Goal: Task Accomplishment & Management: Complete application form

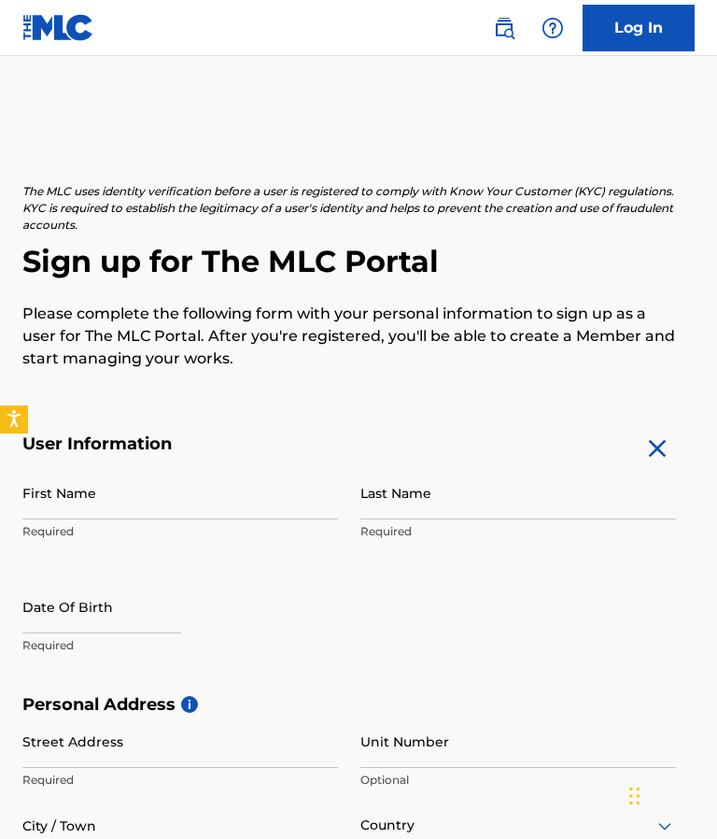
click at [145, 492] on input "First Name" at bounding box center [180, 492] width 316 height 53
type input "[PERSON_NAME]"
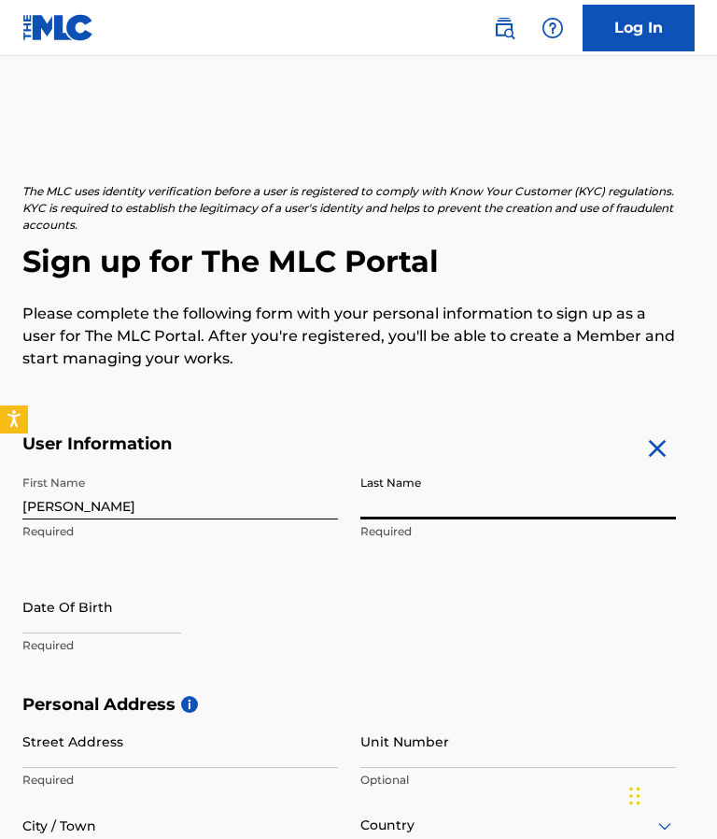
type input "Peak"
select select "8"
select select "2025"
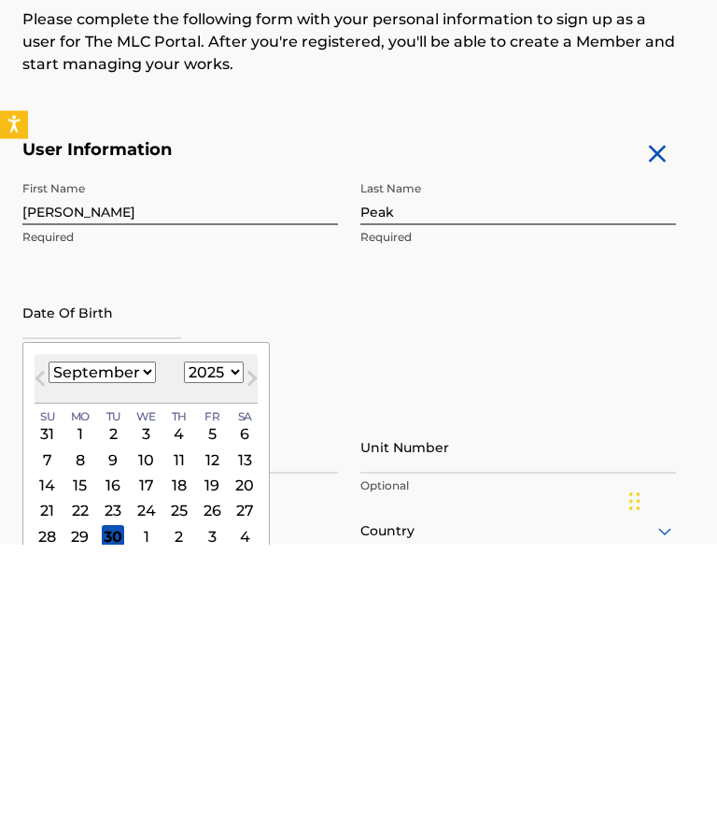
click at [42, 662] on span "Previous Month" at bounding box center [42, 676] width 0 height 28
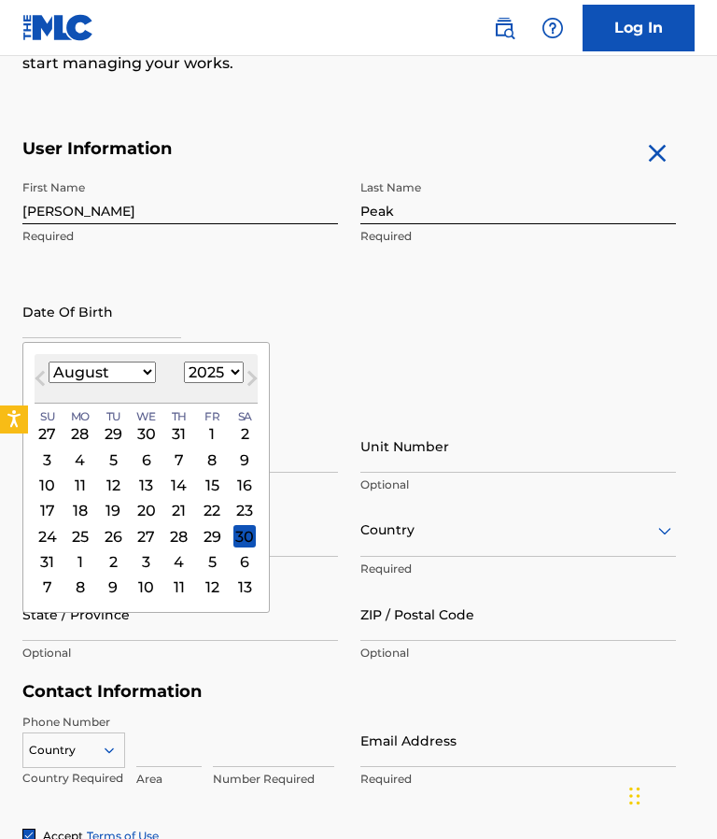
click at [115, 370] on select "January February March April May June July August September October November De…" at bounding box center [102, 371] width 107 height 21
select select "0"
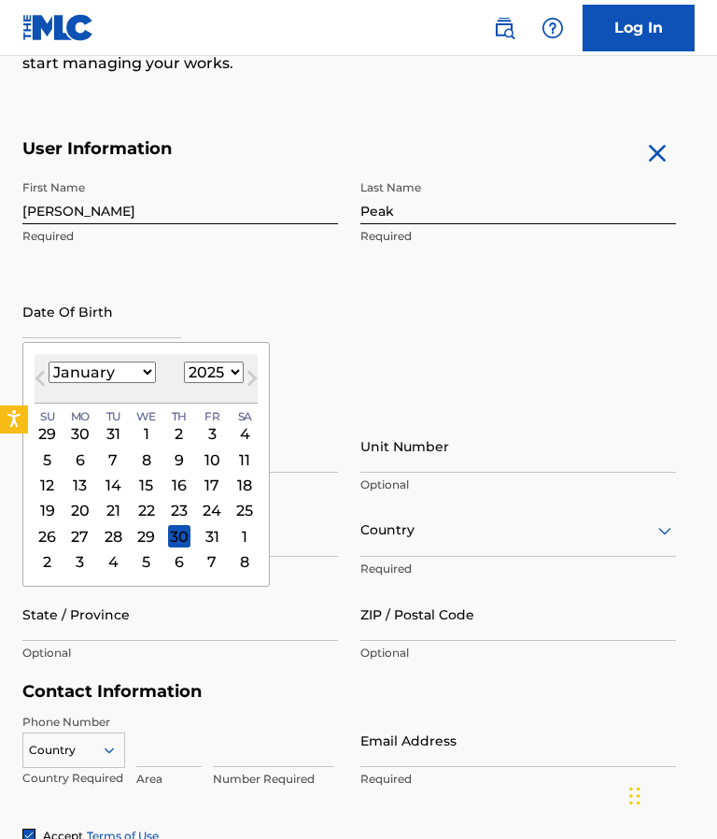
click at [226, 374] on select "1899 1900 1901 1902 1903 1904 1905 1906 1907 1908 1909 1910 1911 1912 1913 1914…" at bounding box center [214, 371] width 60 height 21
select select "1964"
click at [256, 461] on div "11" at bounding box center [244, 459] width 22 height 22
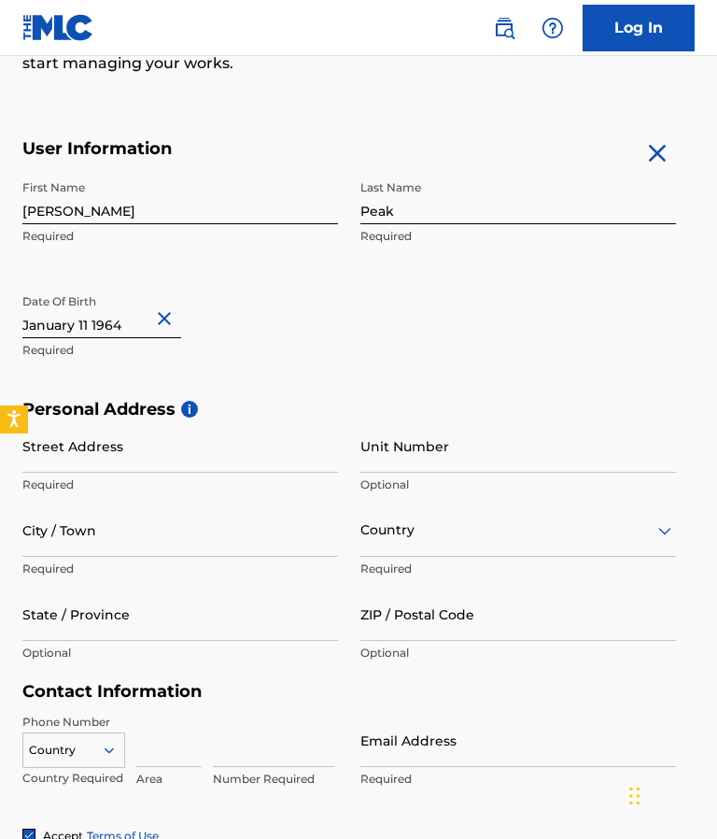
click at [197, 449] on input "Street Address" at bounding box center [180, 445] width 316 height 53
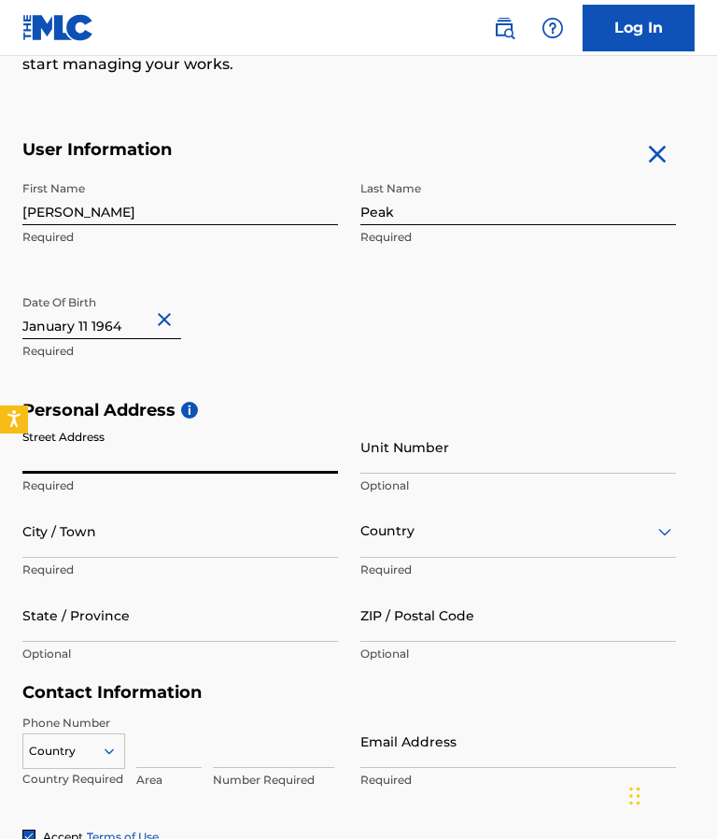
type input "2610 Commonwealth Ave"
type input "Jacksonville"
type input "United States"
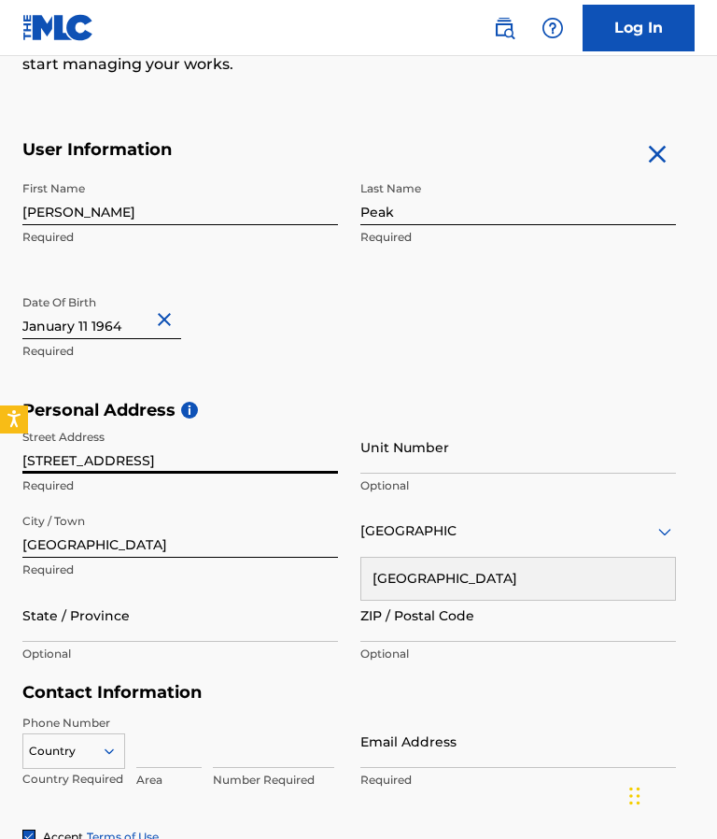
type input "FLORIDA"
type input "32254"
type input "United States"
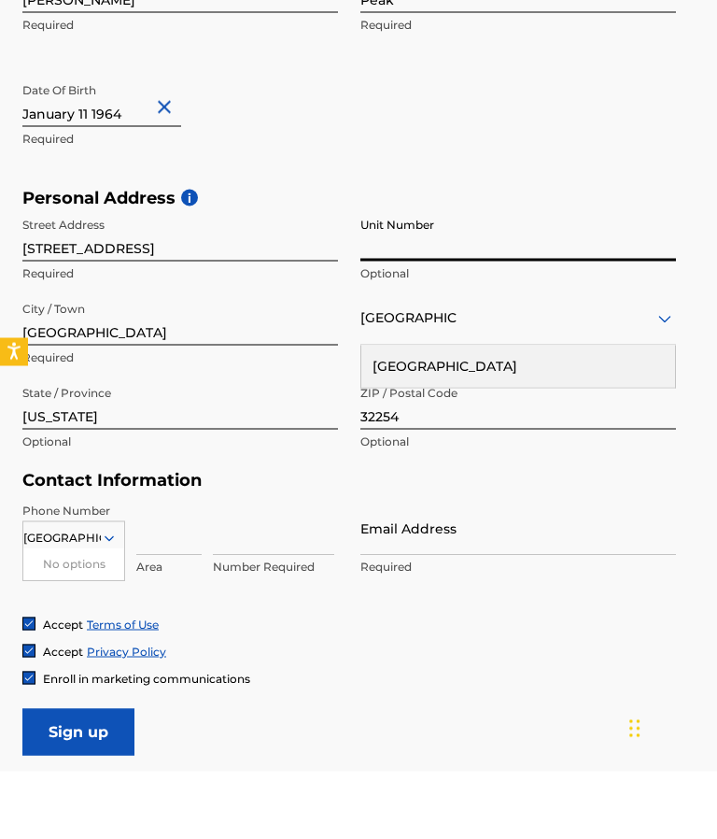
scroll to position [440, 0]
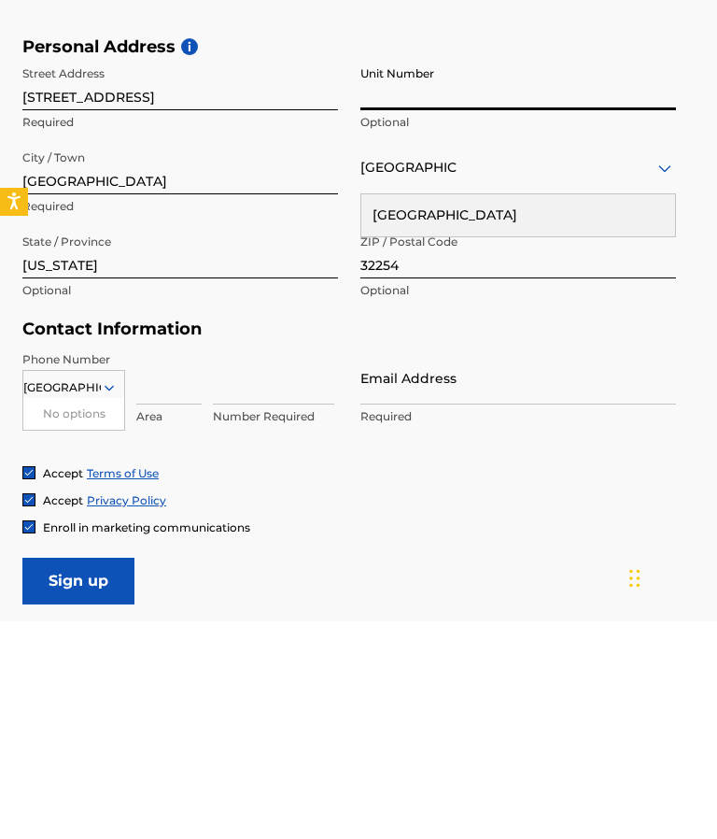
click at [172, 569] on input at bounding box center [168, 595] width 65 height 53
click at [165, 569] on input "9049823436" at bounding box center [168, 595] width 65 height 53
type input "904"
click at [297, 569] on input at bounding box center [273, 595] width 121 height 53
type input "9823436"
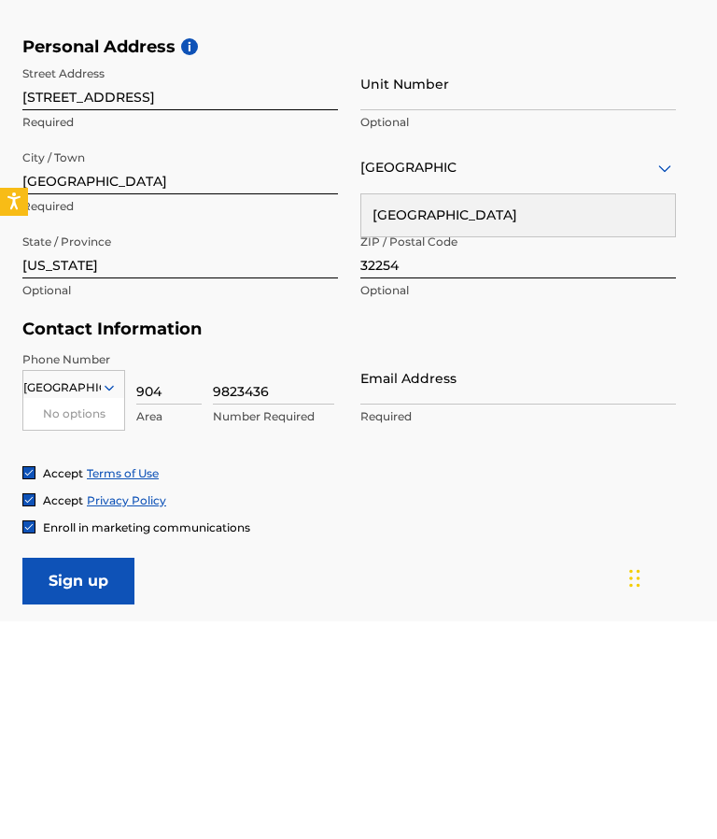
click at [485, 569] on input "Email Address" at bounding box center [518, 595] width 316 height 53
type input "[EMAIL_ADDRESS][DOMAIN_NAME]"
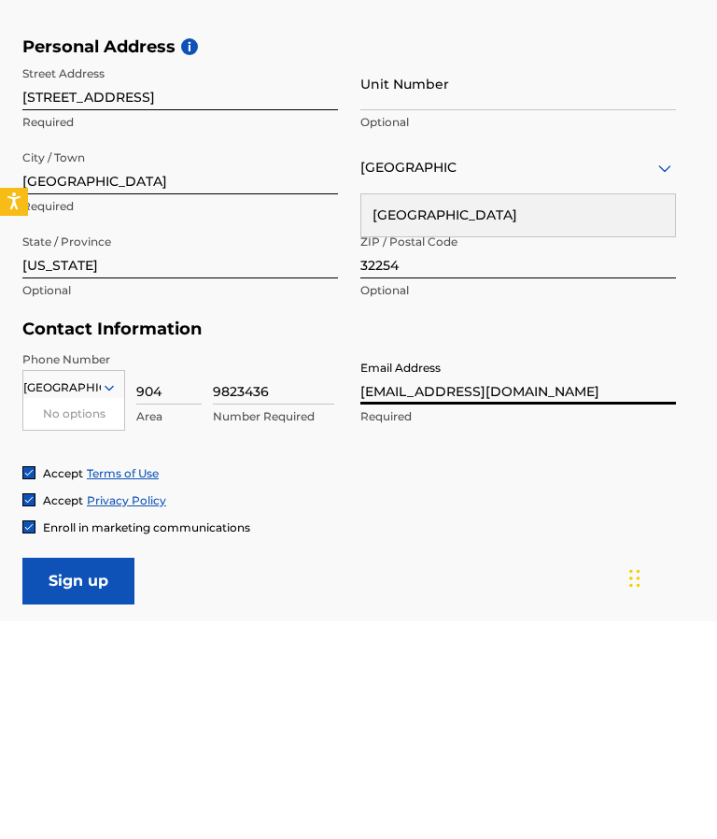
scroll to position [534, 0]
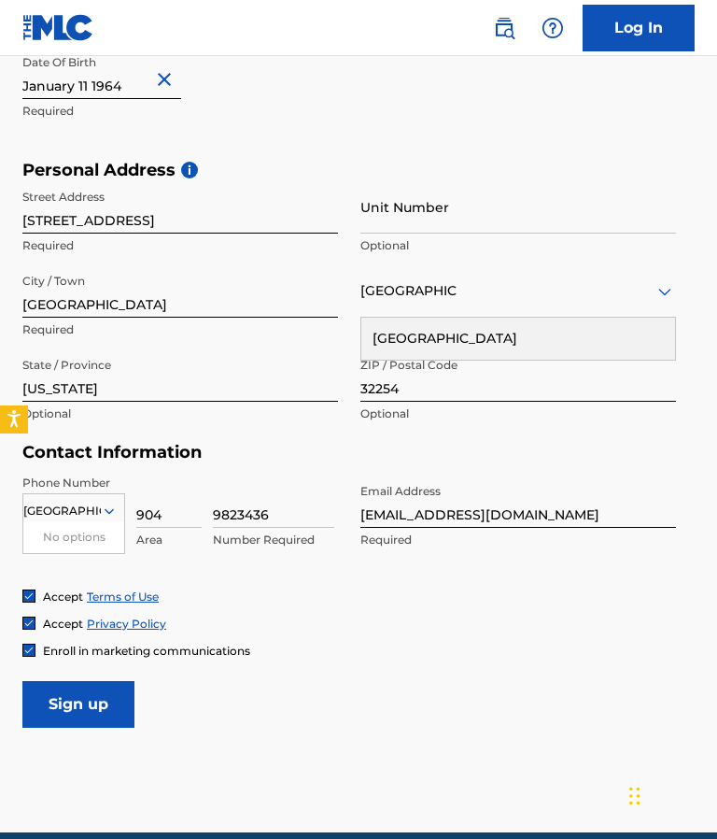
click at [99, 703] on input "Sign up" at bounding box center [78, 704] width 112 height 47
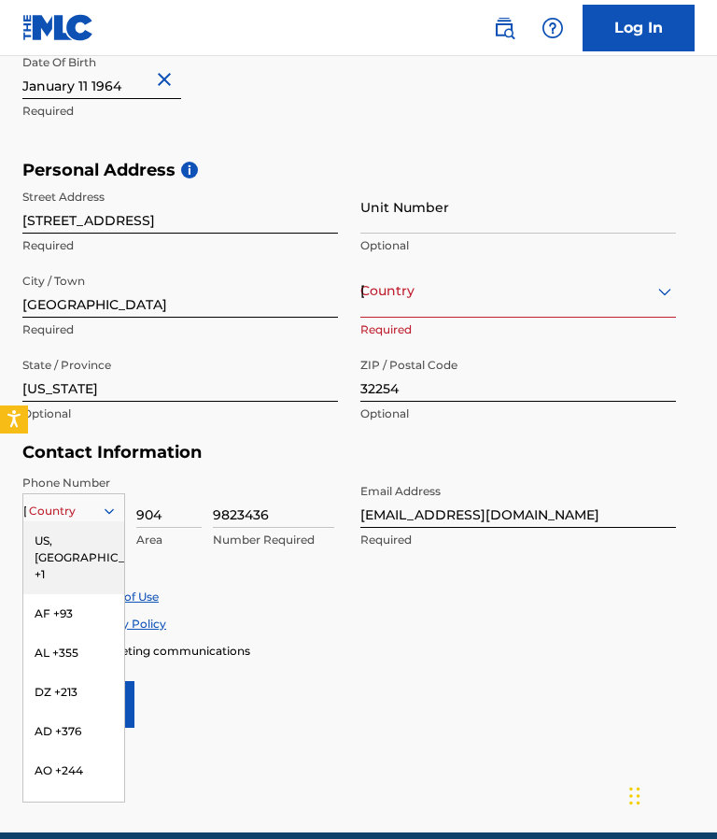
click at [91, 537] on div "US, CA +1" at bounding box center [73, 557] width 101 height 73
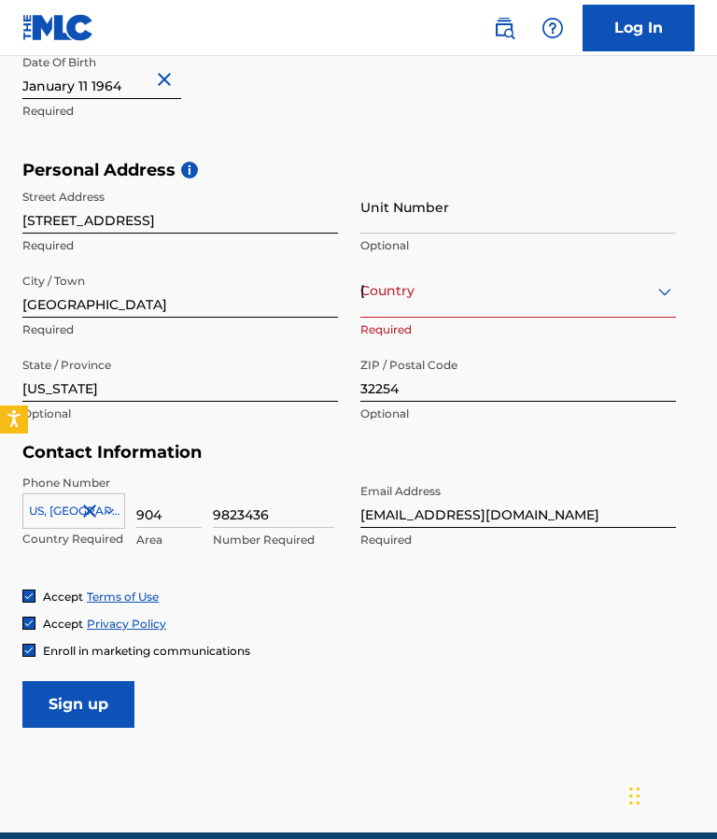
click at [99, 703] on input "Sign up" at bounding box center [78, 704] width 112 height 47
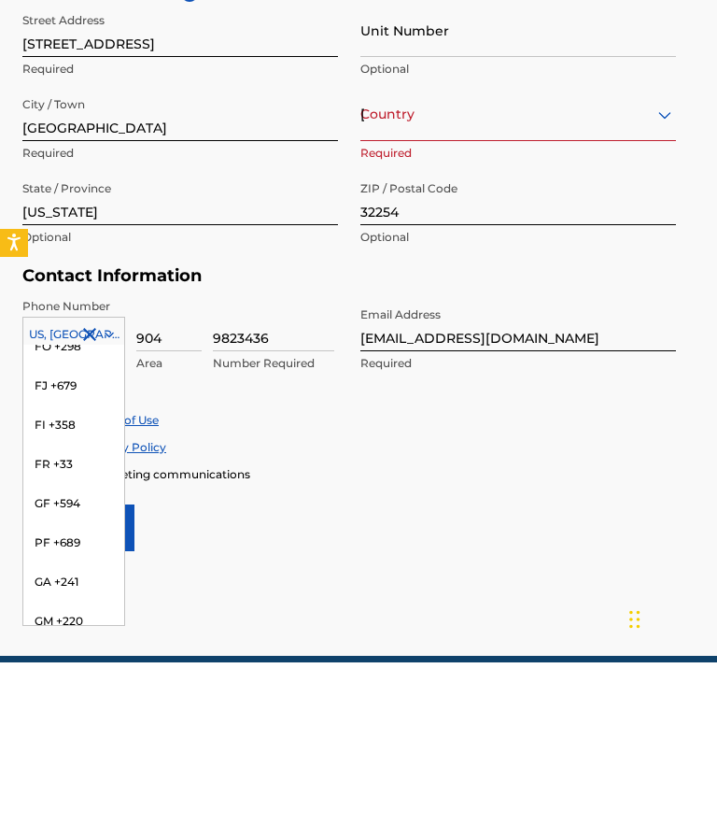
scroll to position [2402, 0]
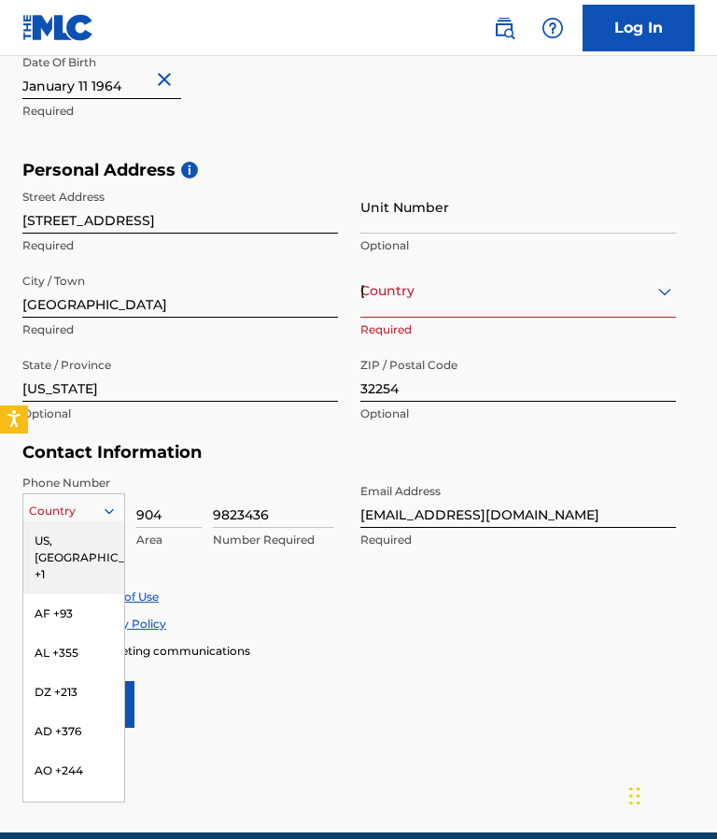
click at [93, 536] on div "US, CA +1" at bounding box center [73, 557] width 101 height 73
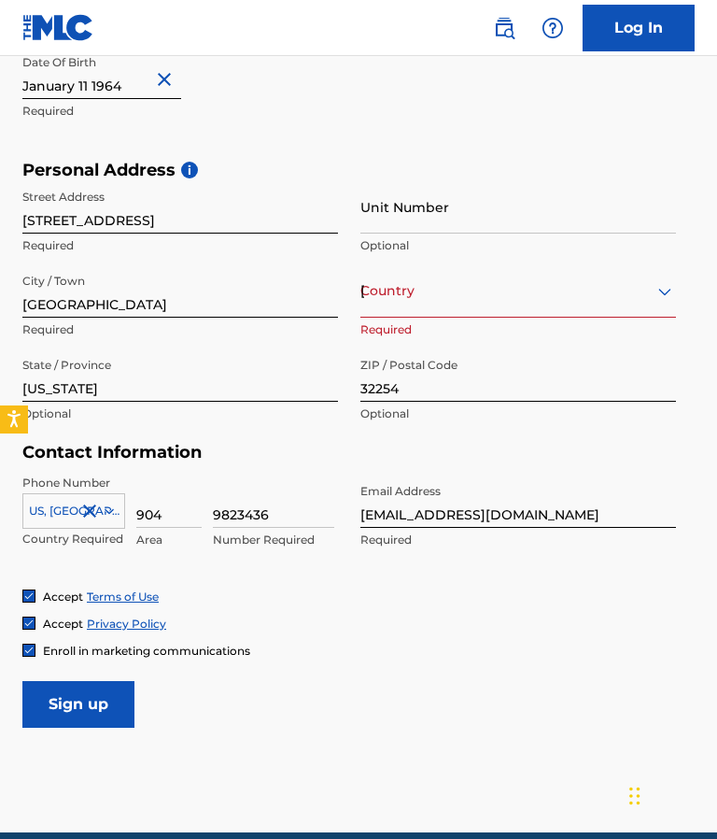
click at [103, 710] on input "Sign up" at bounding box center [78, 704] width 112 height 47
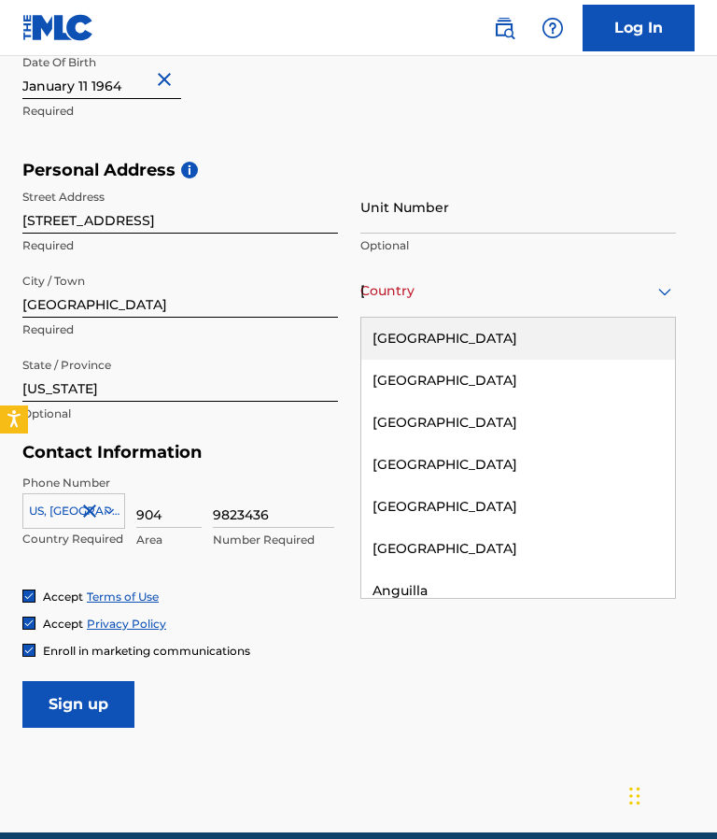
click at [511, 331] on div "United States" at bounding box center [518, 339] width 314 height 42
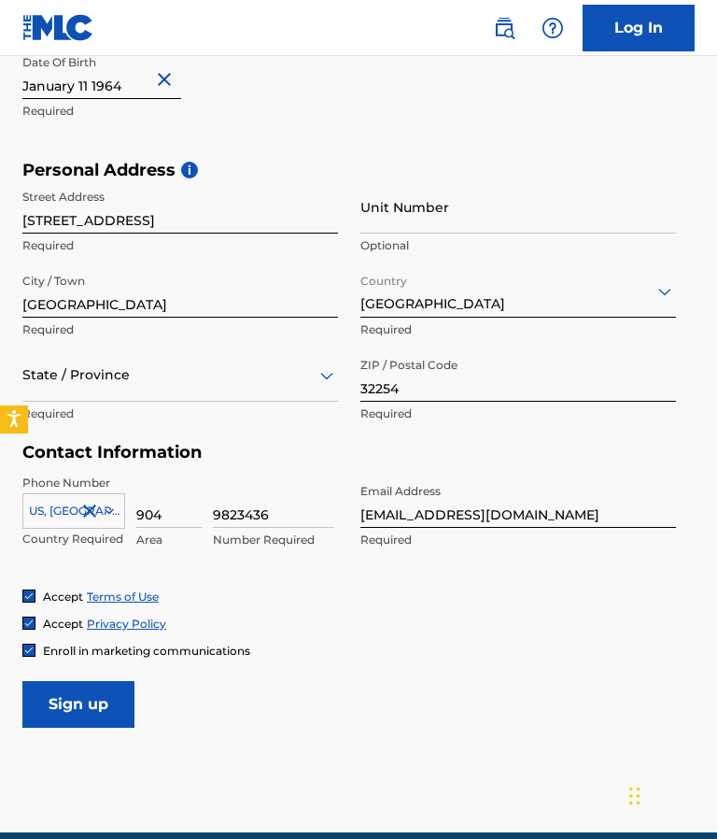
click at [110, 714] on input "Sign up" at bounding box center [78, 704] width 112 height 47
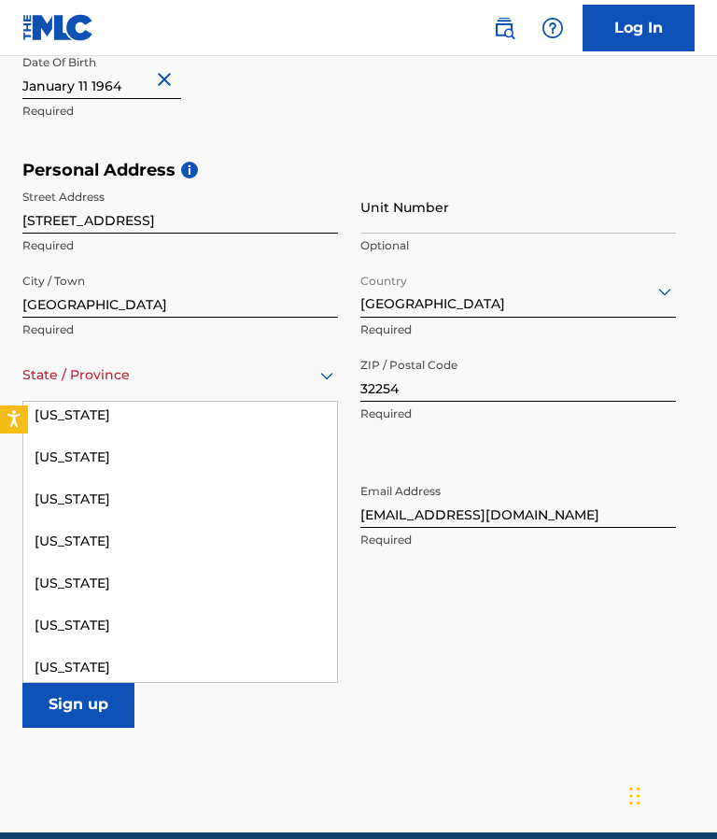
scroll to position [353, 0]
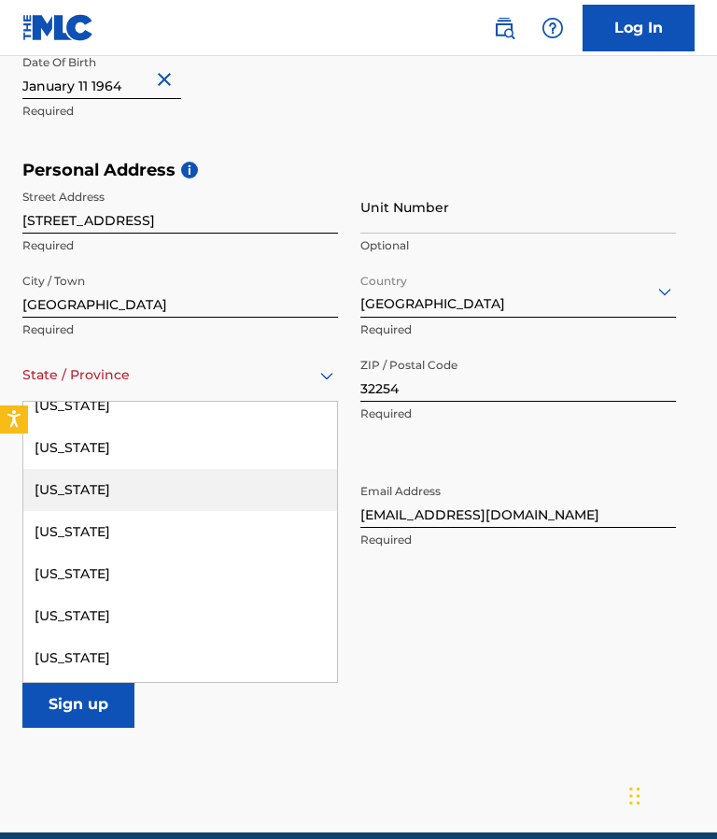
click at [201, 496] on div "Florida" at bounding box center [180, 490] width 314 height 42
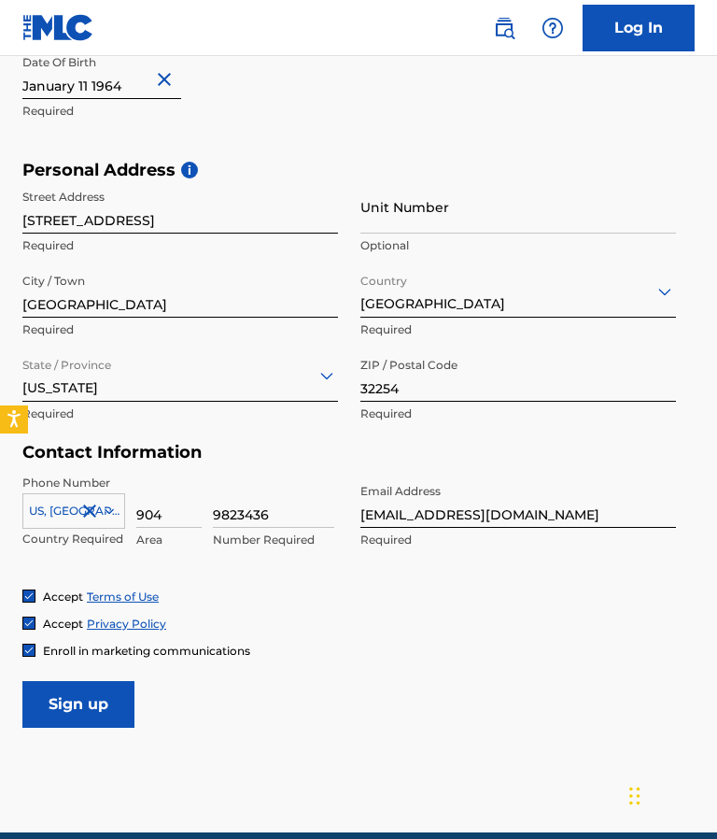
click at [93, 710] on input "Sign up" at bounding box center [78, 704] width 112 height 47
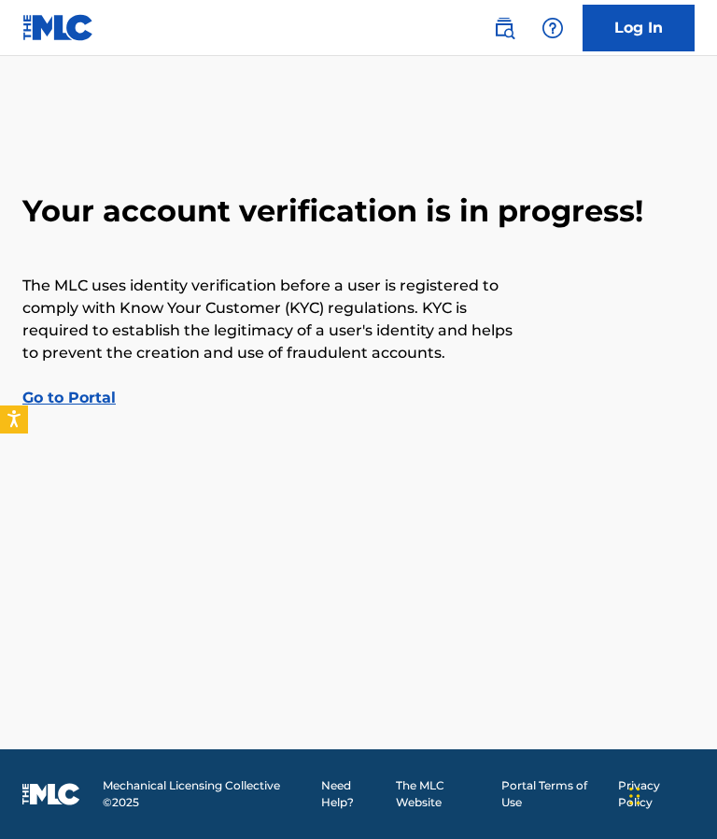
click at [73, 397] on link "Go to Portal" at bounding box center [68, 398] width 93 height 18
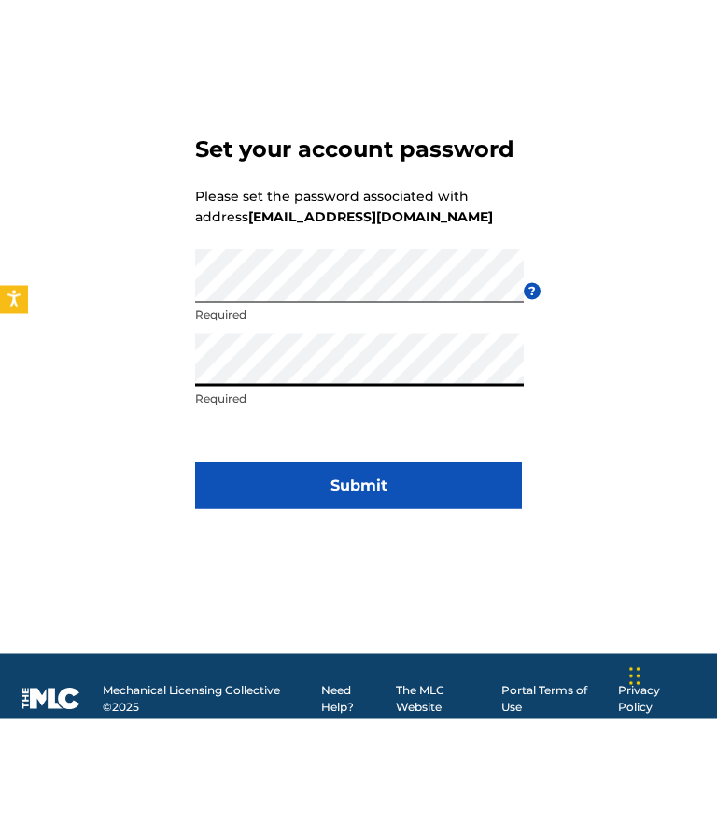
click at [462, 582] on button "Submit" at bounding box center [358, 605] width 327 height 47
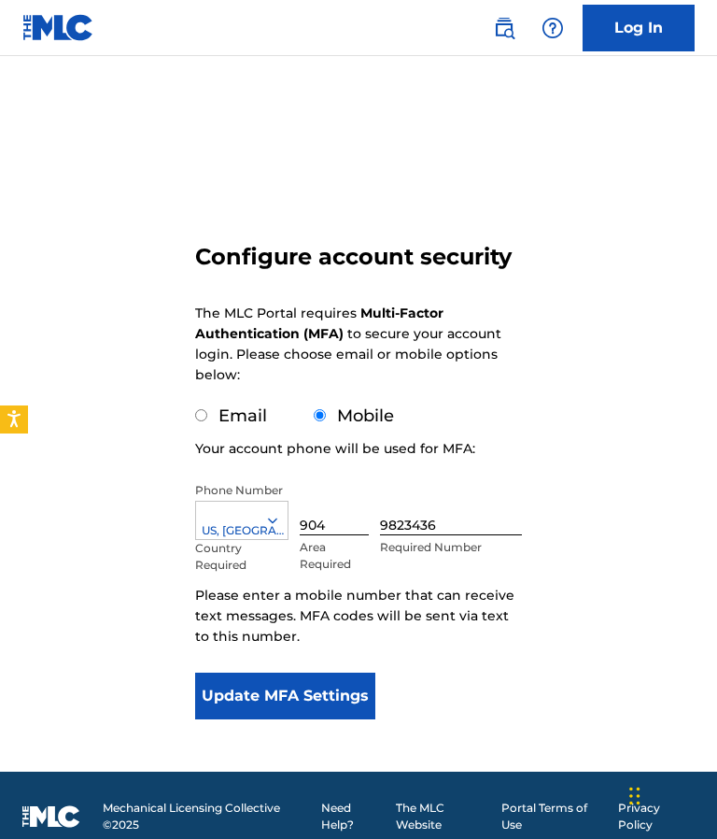
click at [318, 700] on button "Update MFA Settings" at bounding box center [285, 695] width 180 height 47
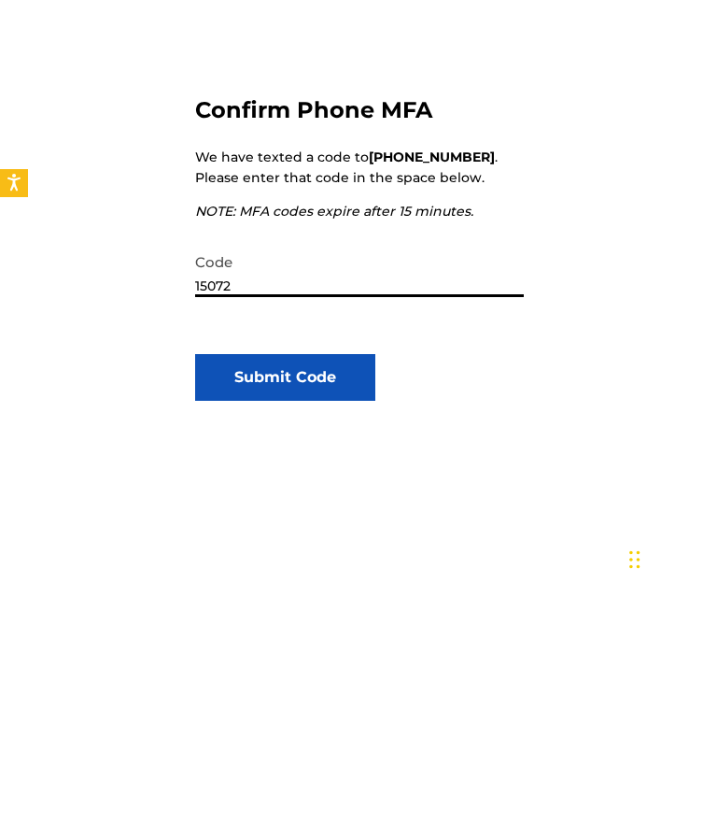
type input "150723"
click at [349, 590] on button "Submit Code" at bounding box center [285, 613] width 180 height 47
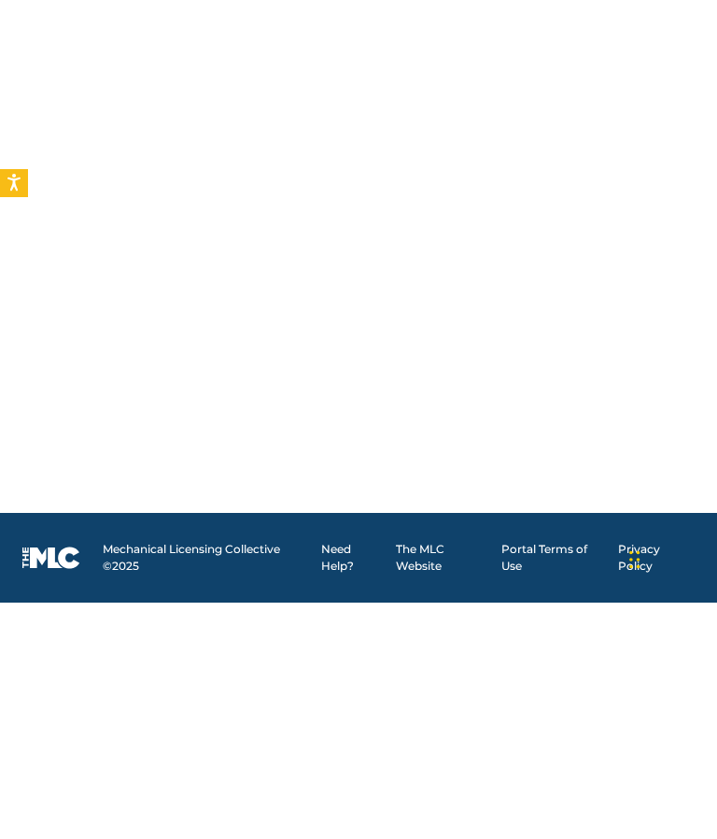
scroll to position [81, 0]
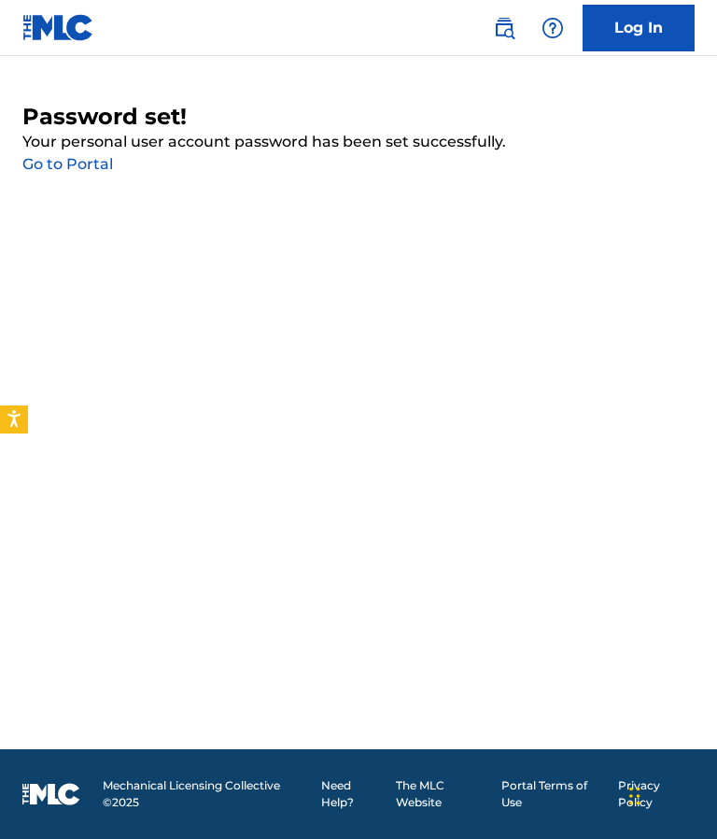
click at [94, 155] on link "Go to Portal" at bounding box center [67, 164] width 91 height 18
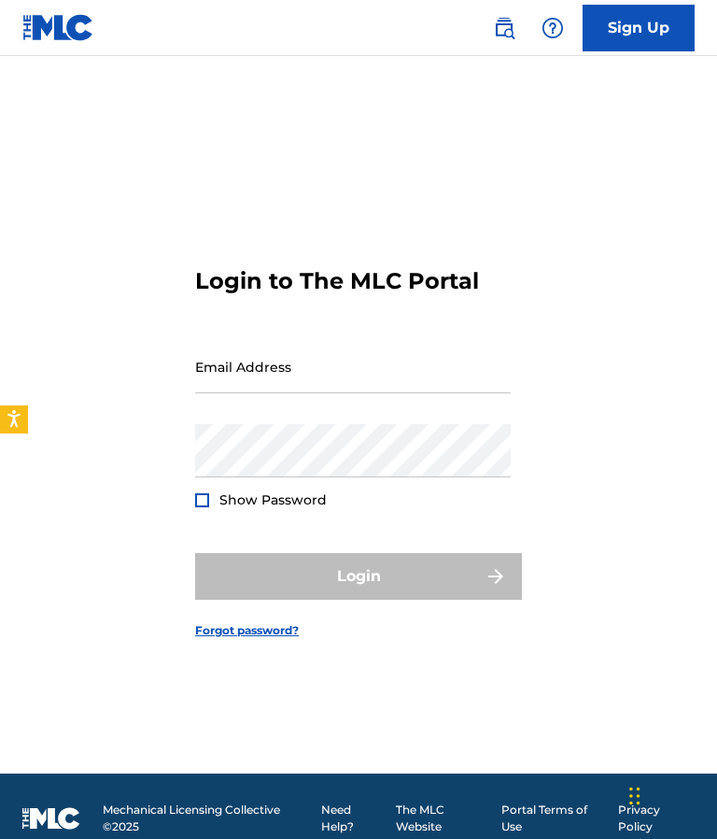
click at [344, 393] on input "Email Address" at bounding box center [353, 366] width 316 height 53
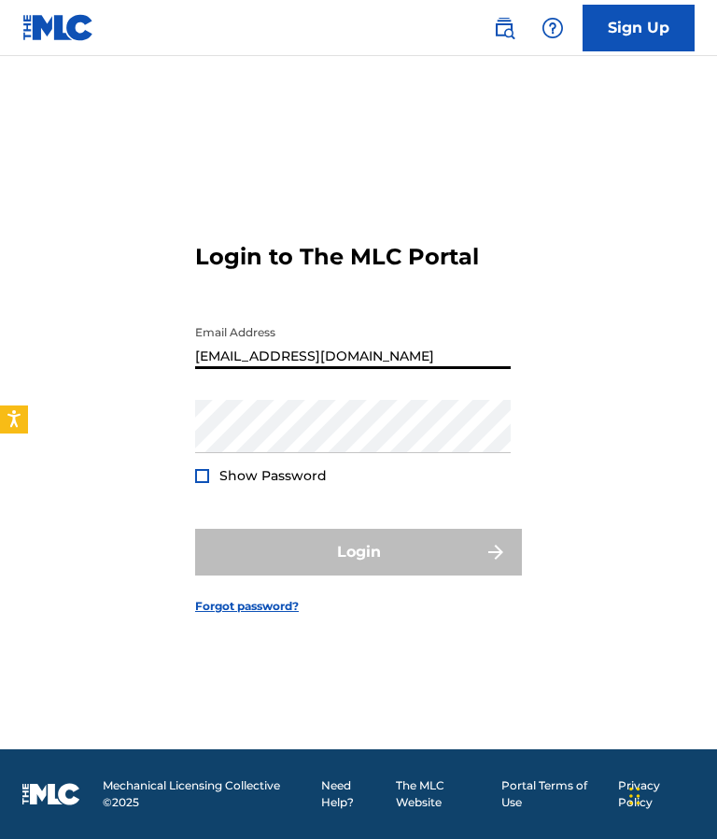
type input "[EMAIL_ADDRESS][DOMAIN_NAME]"
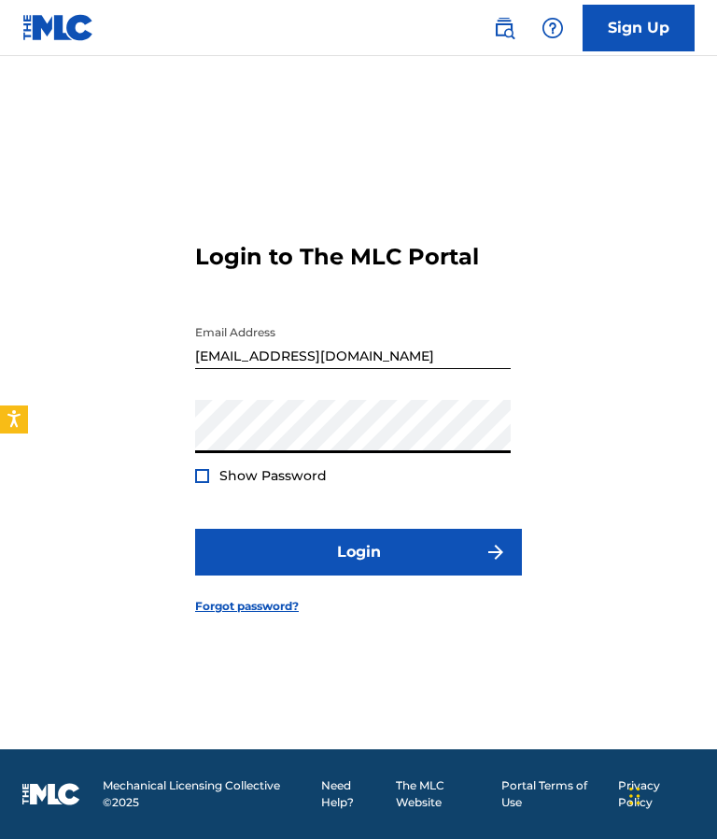
click at [293, 467] on span "Show Password" at bounding box center [272, 475] width 107 height 17
click at [202, 469] on div at bounding box center [202, 476] width 14 height 14
click at [446, 542] on button "Login" at bounding box center [358, 552] width 327 height 47
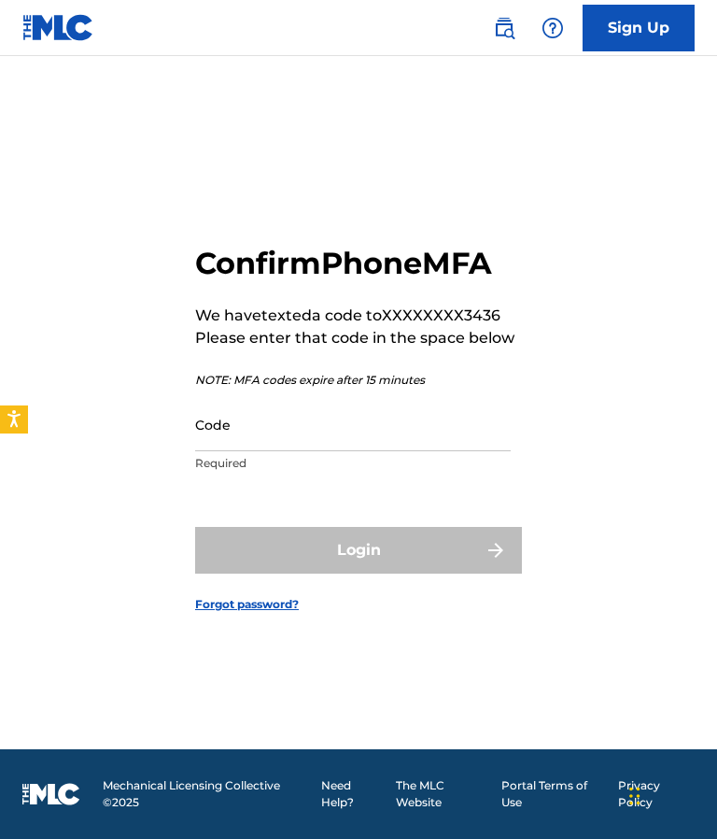
click at [399, 414] on input "Code" at bounding box center [353, 424] width 316 height 53
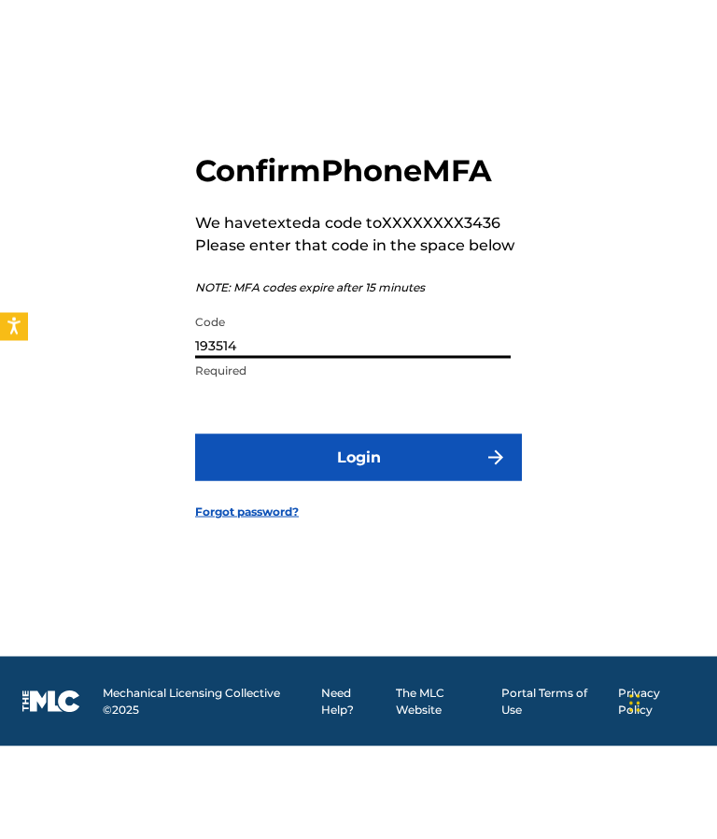
type input "193514"
click at [405, 527] on button "Login" at bounding box center [358, 550] width 327 height 47
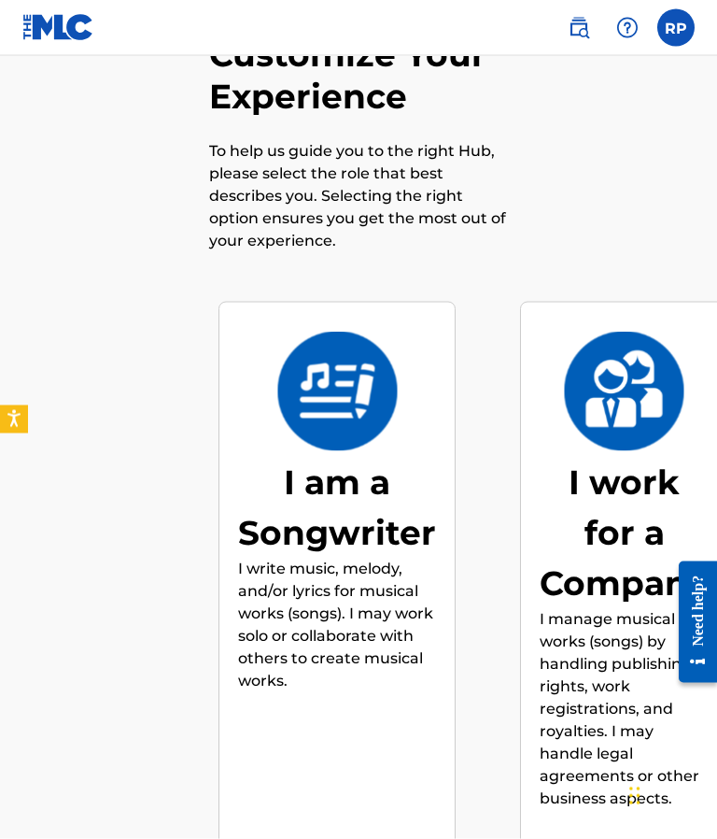
scroll to position [114, 0]
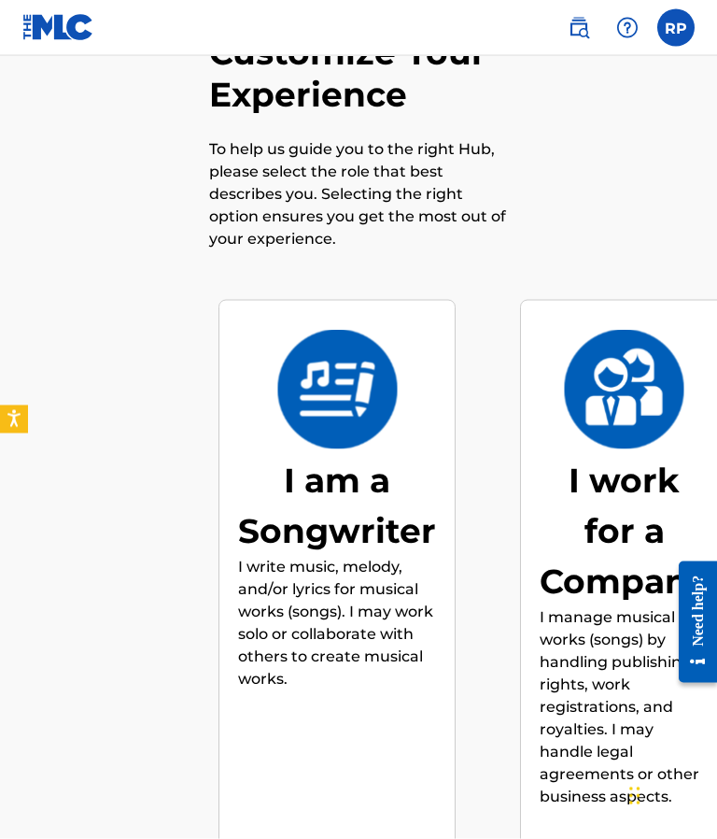
click at [378, 504] on div "I am a Songwriter" at bounding box center [337, 505] width 198 height 101
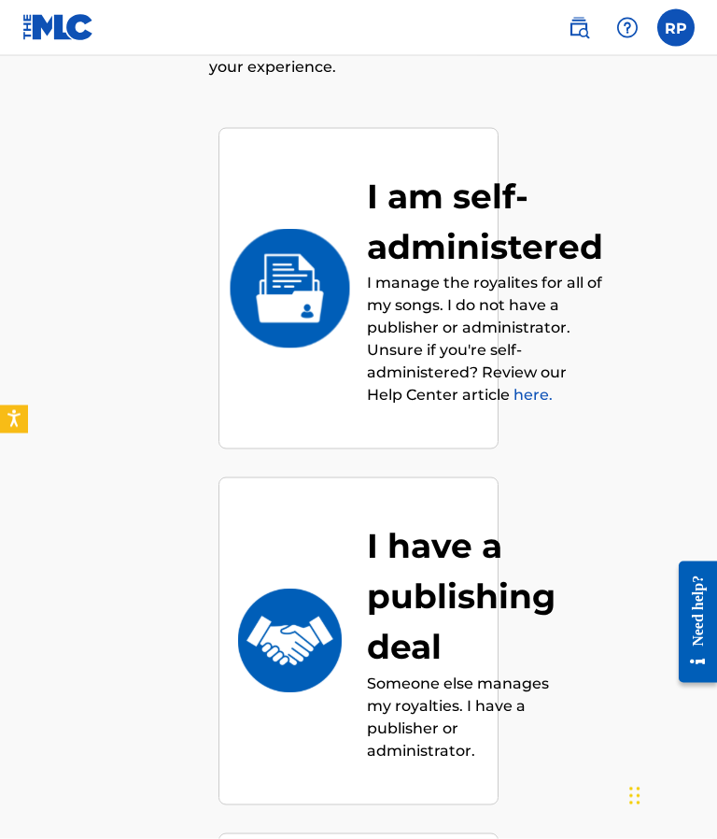
scroll to position [287, 0]
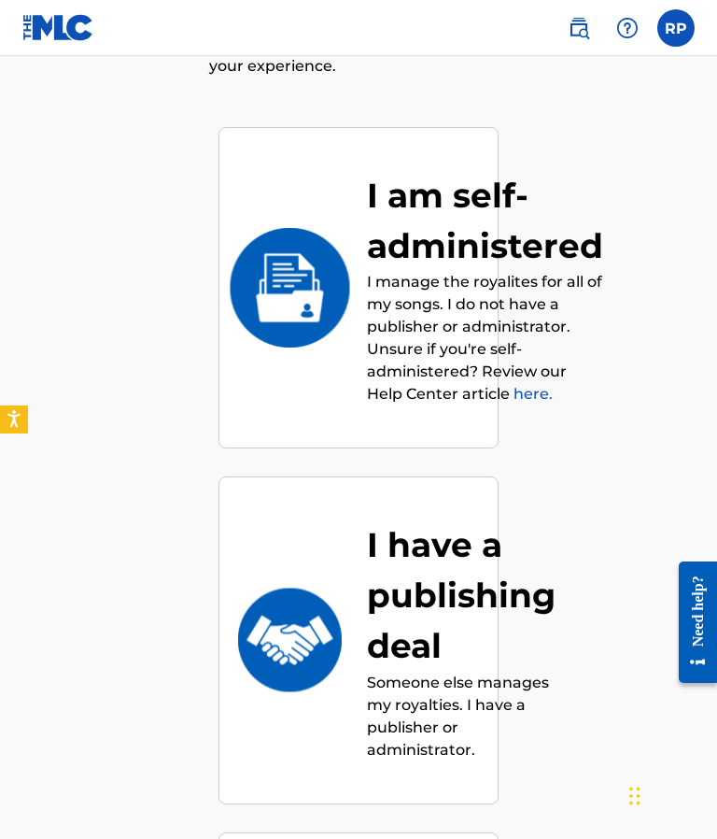
click at [542, 393] on link "here." at bounding box center [533, 394] width 39 height 18
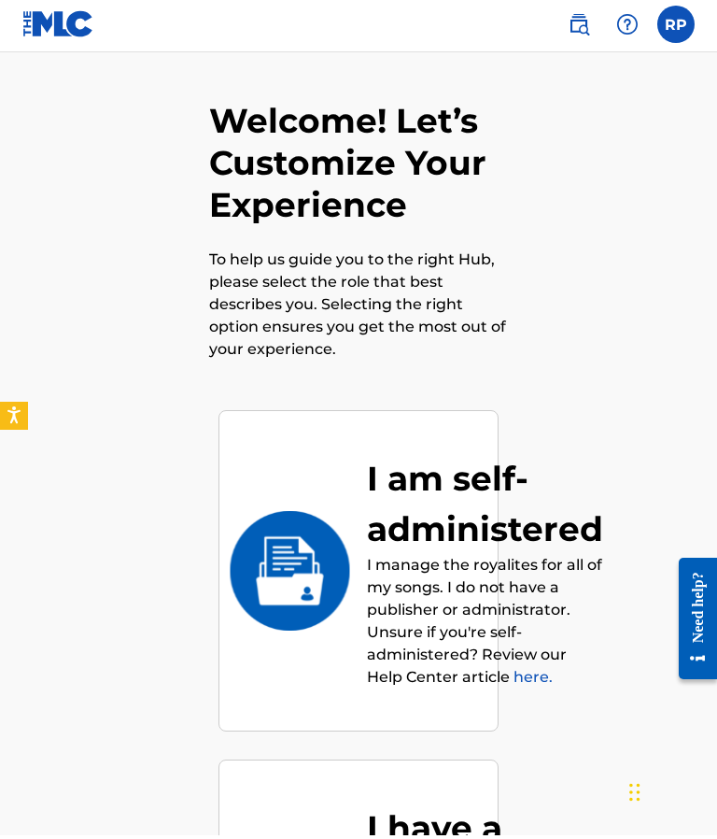
scroll to position [7, 0]
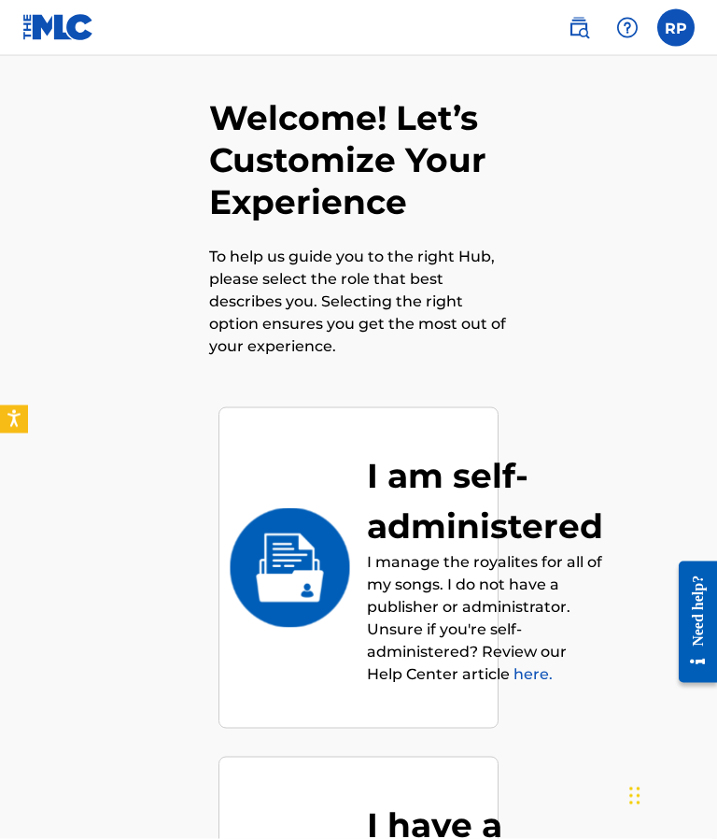
click at [304, 559] on img at bounding box center [290, 568] width 122 height 120
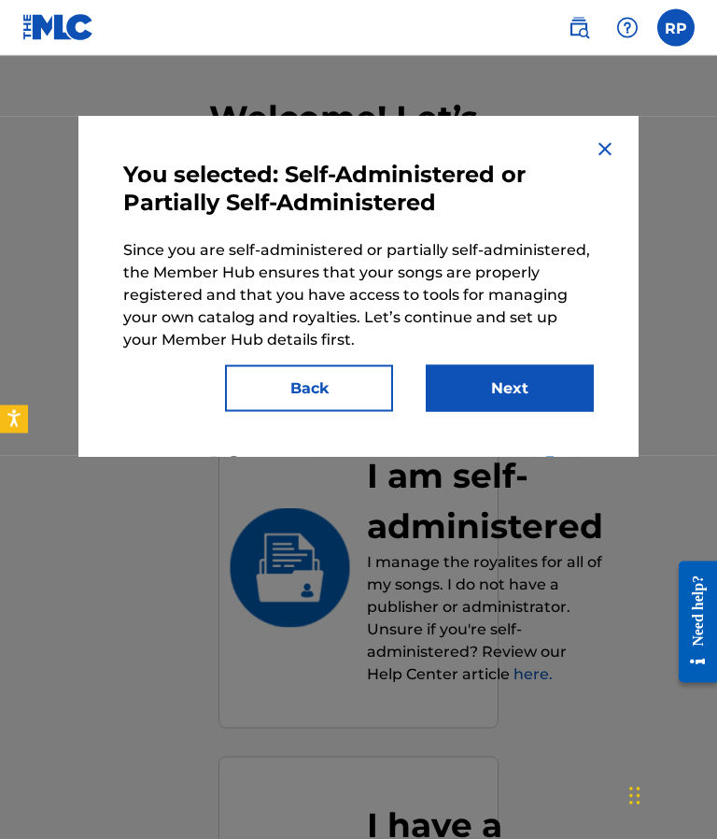
scroll to position [7, 0]
click at [541, 383] on button "Next" at bounding box center [510, 388] width 168 height 47
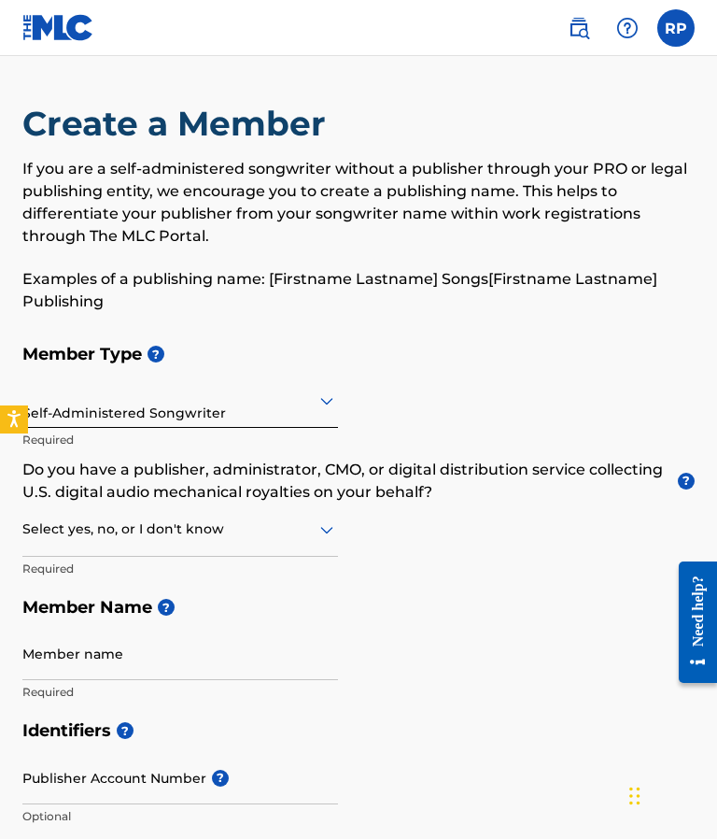
click at [689, 486] on span "?" at bounding box center [686, 481] width 17 height 17
click at [577, 637] on div "Member Type ? Self-Administered Songwriter Required Do you have a publisher, ad…" at bounding box center [358, 522] width 672 height 376
click at [605, 387] on div "Member Type ? Self-Administered Songwriter Required Do you have a publisher, ad…" at bounding box center [358, 522] width 672 height 376
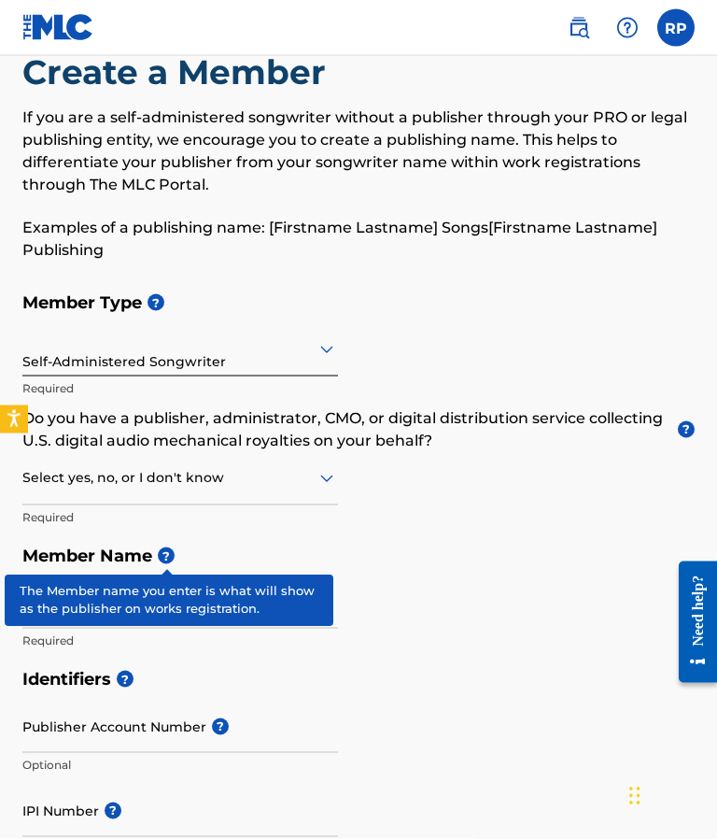
scroll to position [52, 0]
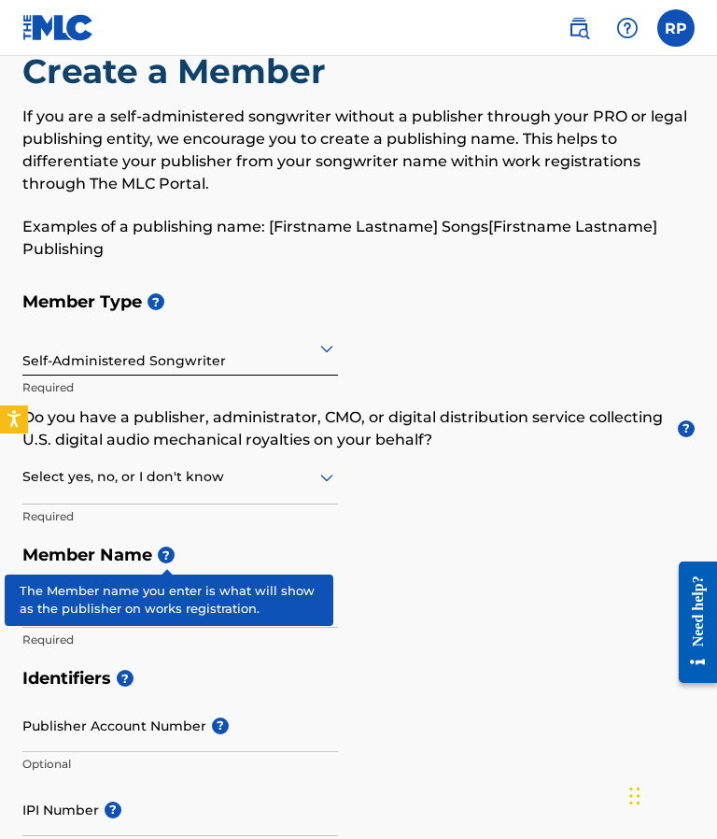
click at [166, 559] on span "?" at bounding box center [166, 554] width 17 height 17
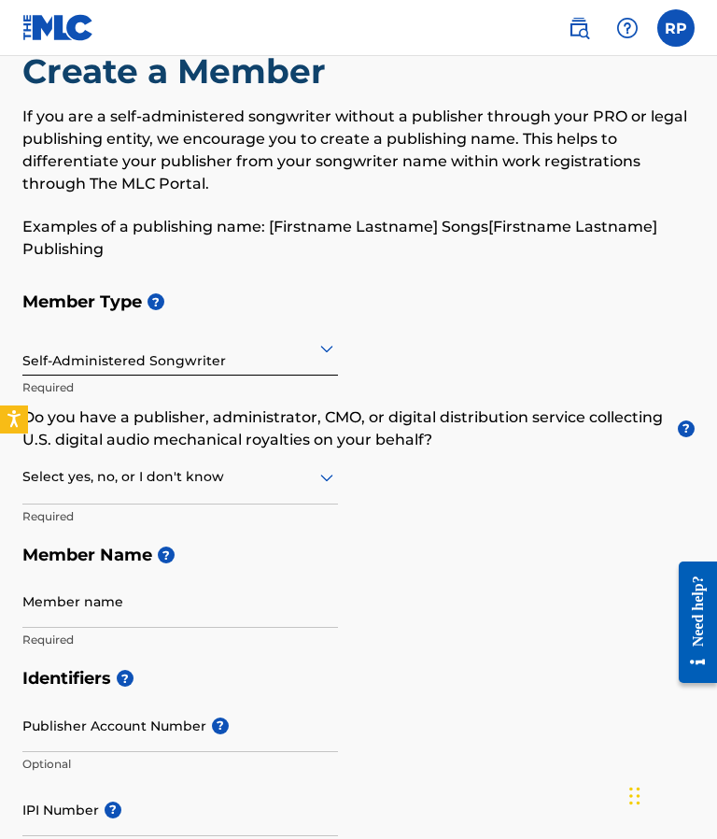
click at [607, 544] on h5 "Member Name ?" at bounding box center [358, 555] width 672 height 40
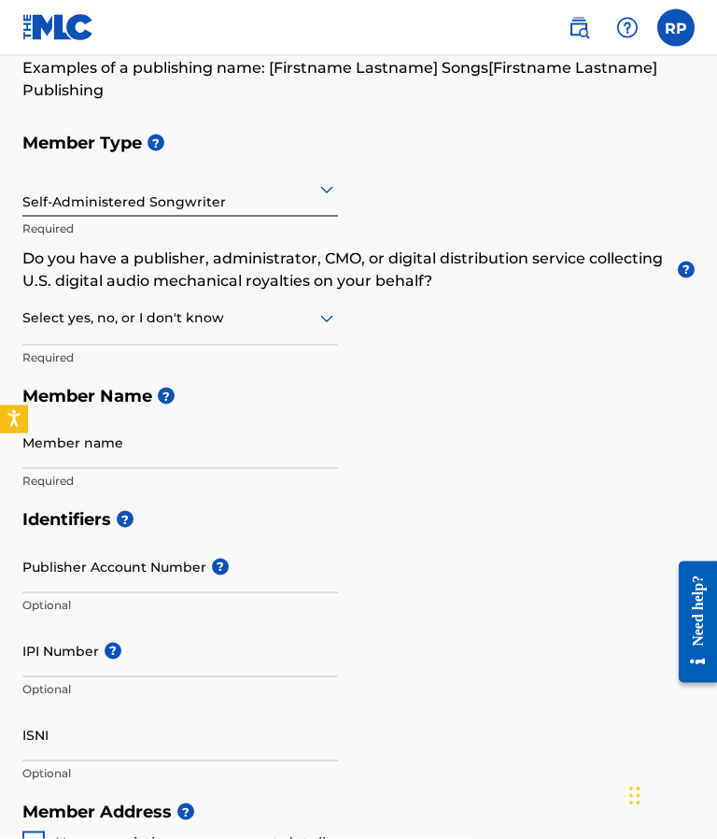
scroll to position [212, 0]
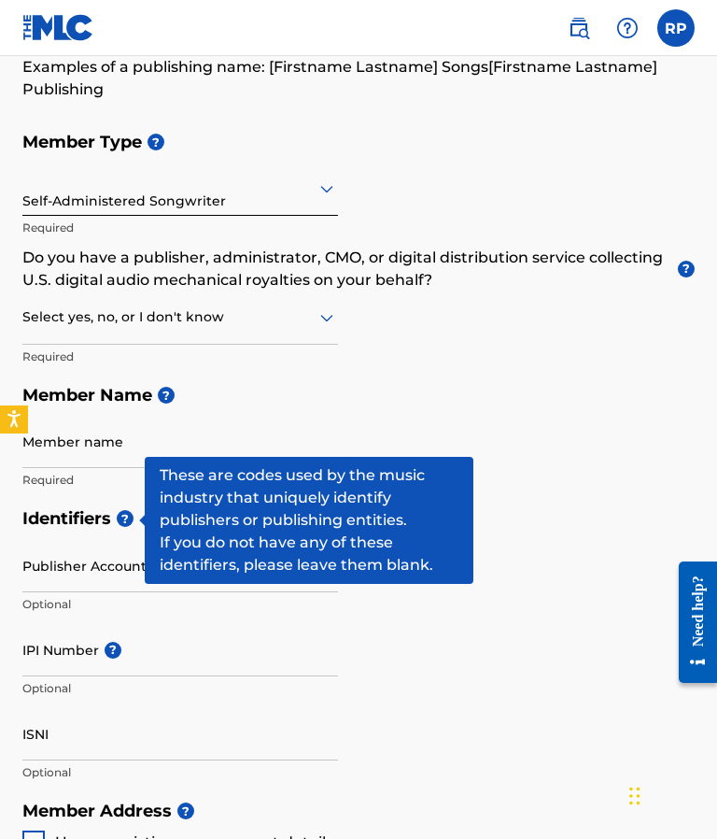
click at [129, 516] on span "?" at bounding box center [125, 518] width 17 height 17
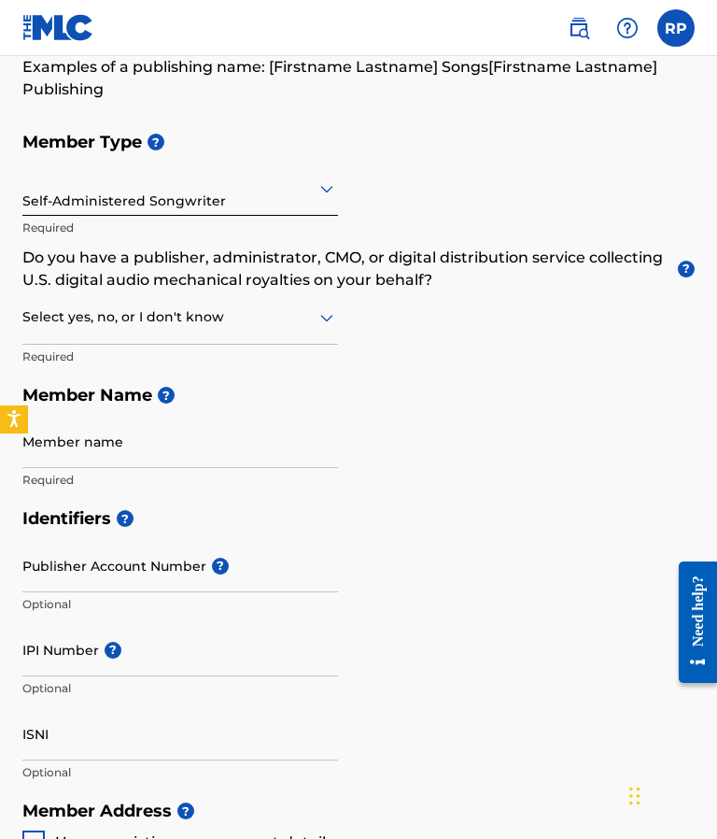
click at [552, 411] on h5 "Member Name ?" at bounding box center [358, 395] width 672 height 40
click at [457, 396] on h5 "Member Name ?" at bounding box center [358, 395] width 672 height 40
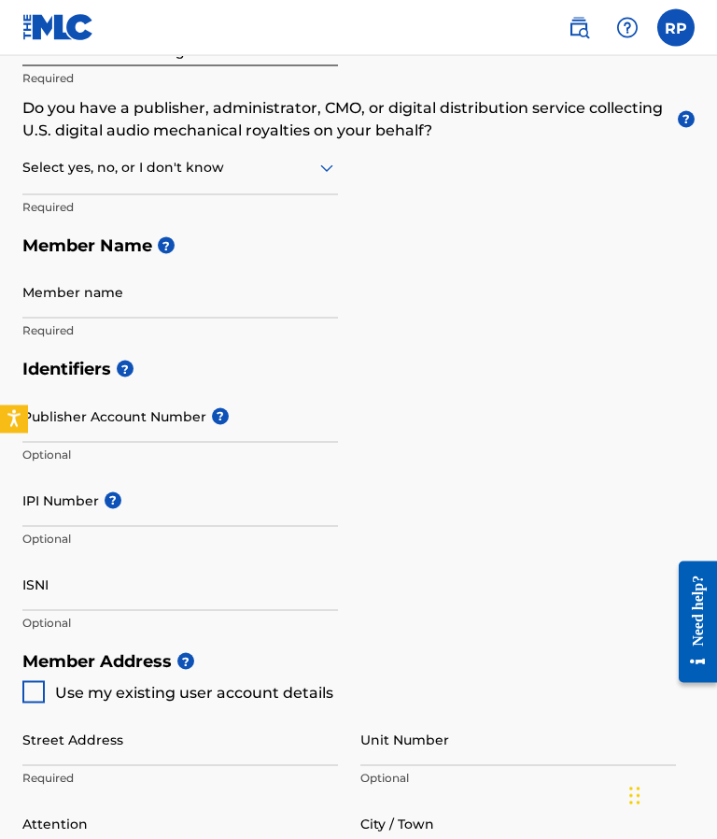
scroll to position [363, 0]
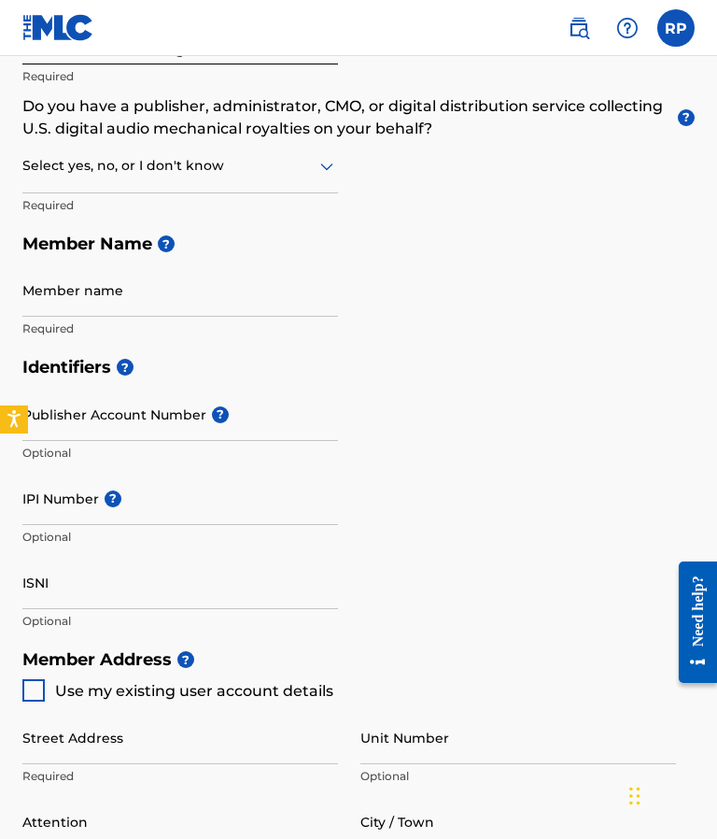
click at [111, 497] on span "?" at bounding box center [113, 498] width 17 height 17
click at [111, 497] on input "IPI Number ?" at bounding box center [180, 498] width 316 height 53
click at [583, 483] on div "Identifiers ? Publisher Account Number ? Optional IPI Number ? Optional ISNI Op…" at bounding box center [358, 493] width 672 height 292
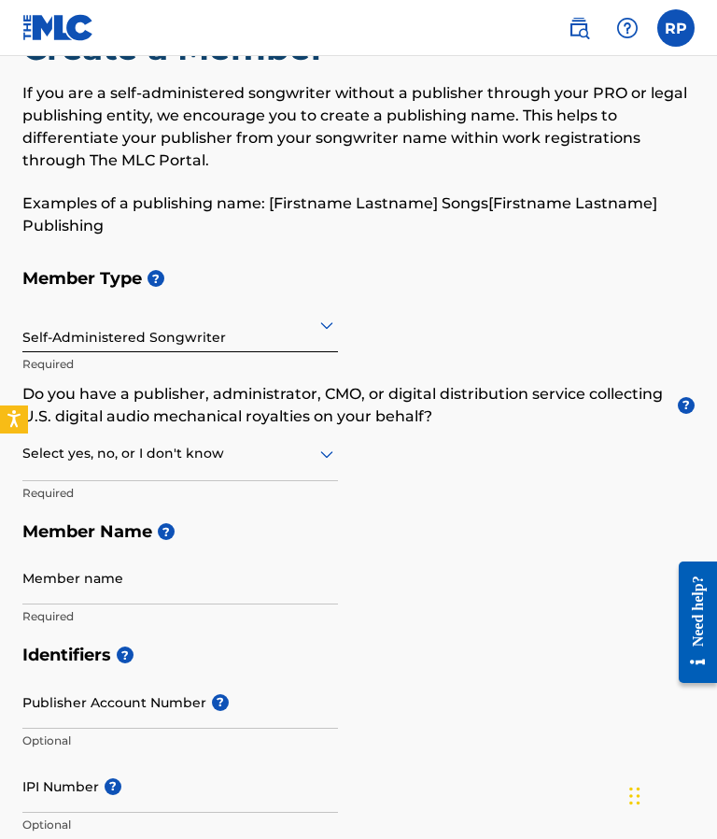
scroll to position [75, 0]
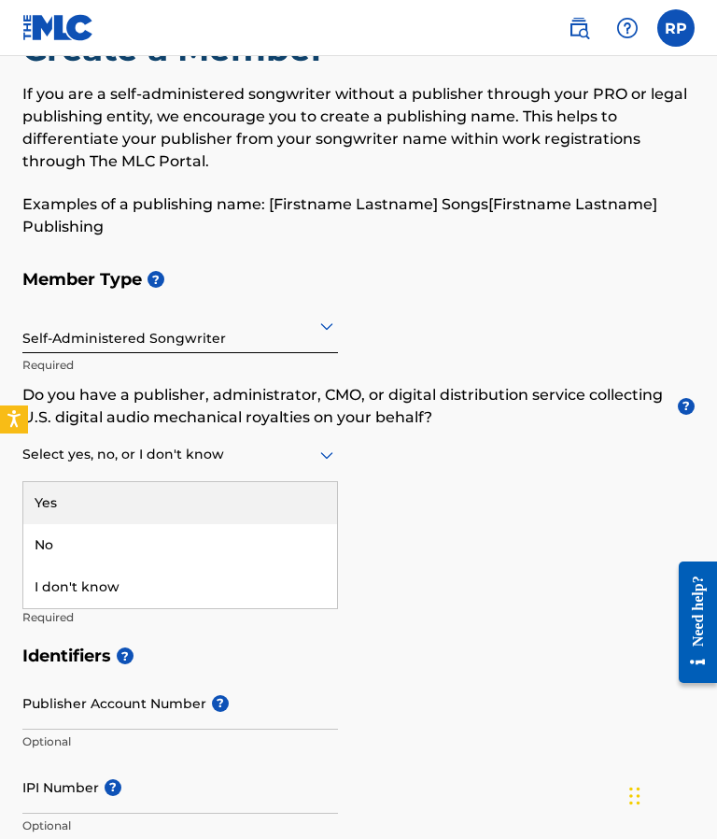
click at [275, 497] on div "Yes" at bounding box center [180, 503] width 314 height 42
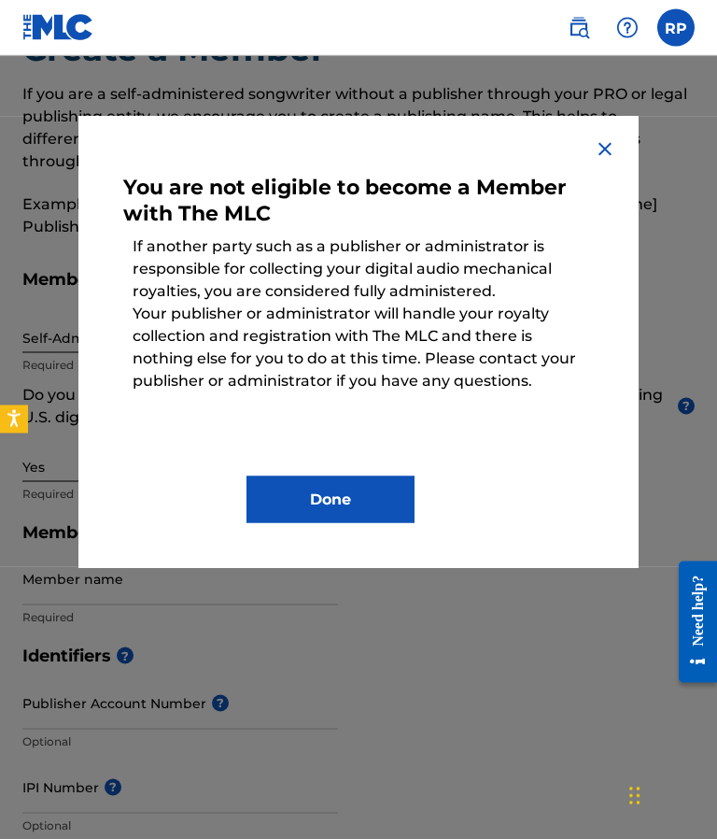
click at [346, 499] on button "Done" at bounding box center [331, 499] width 168 height 47
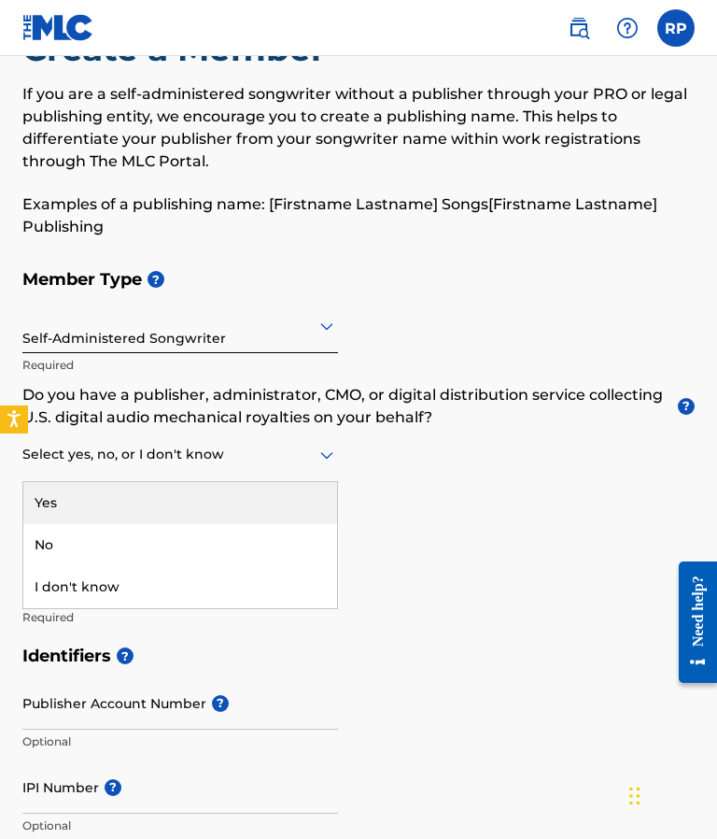
scroll to position [74, 0]
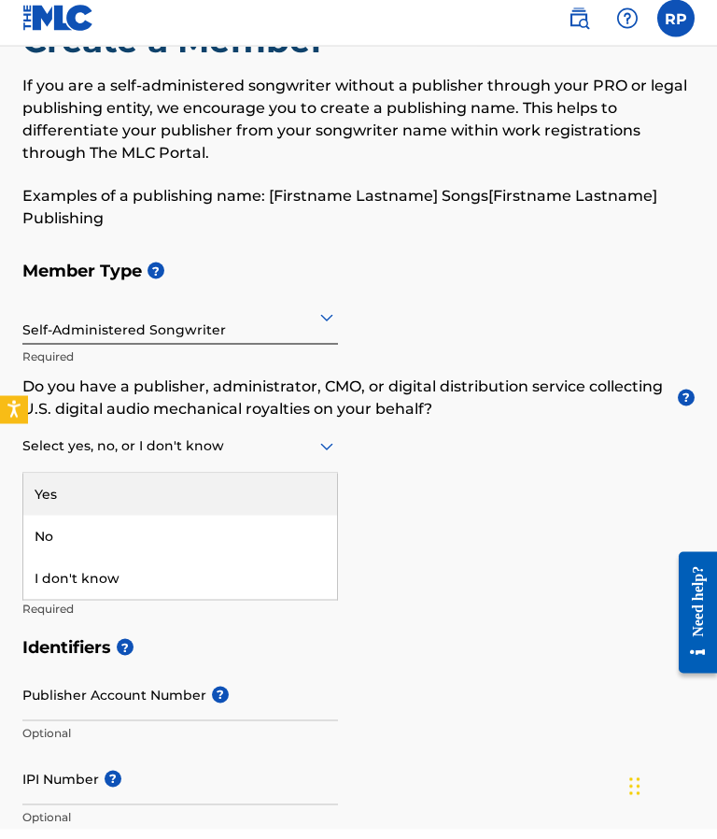
click at [260, 580] on div "I don't know" at bounding box center [180, 588] width 314 height 42
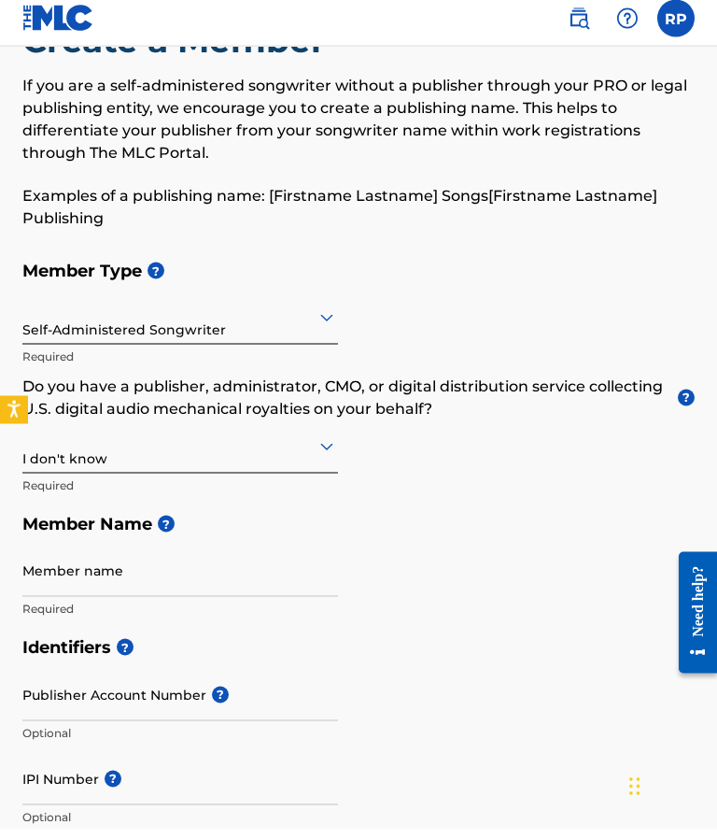
scroll to position [84, 0]
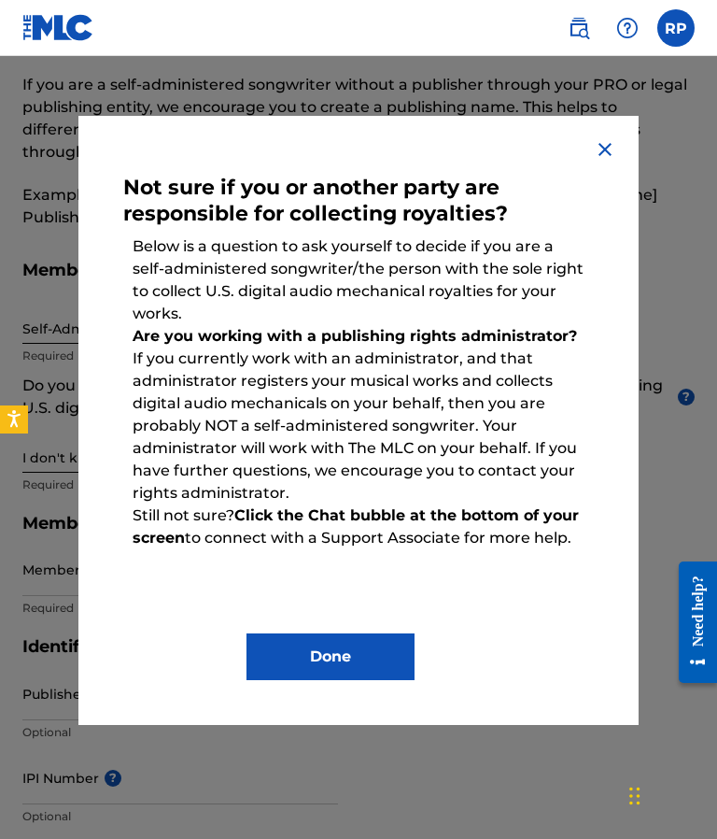
click at [372, 655] on button "Done" at bounding box center [331, 656] width 168 height 47
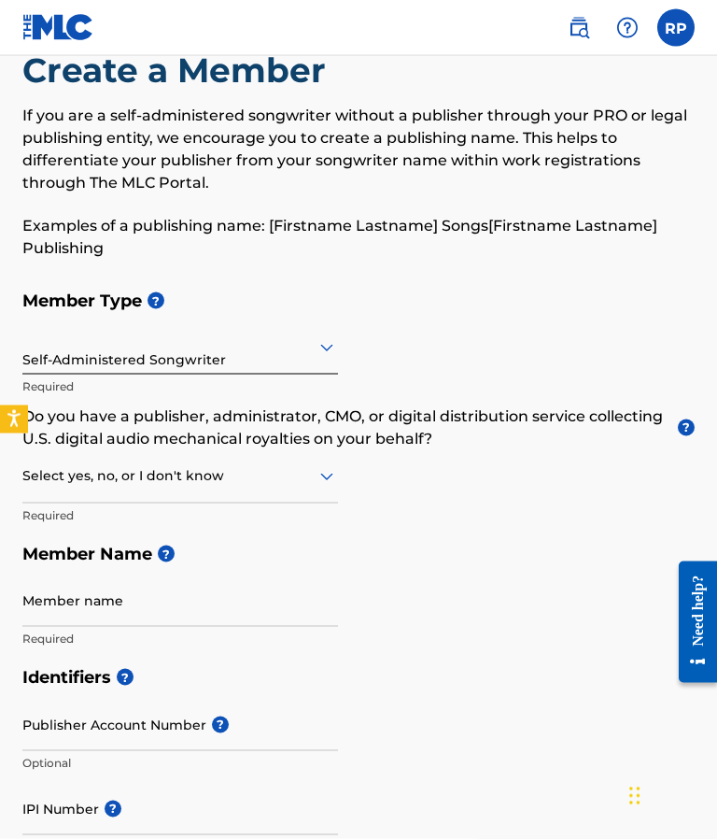
scroll to position [0, 0]
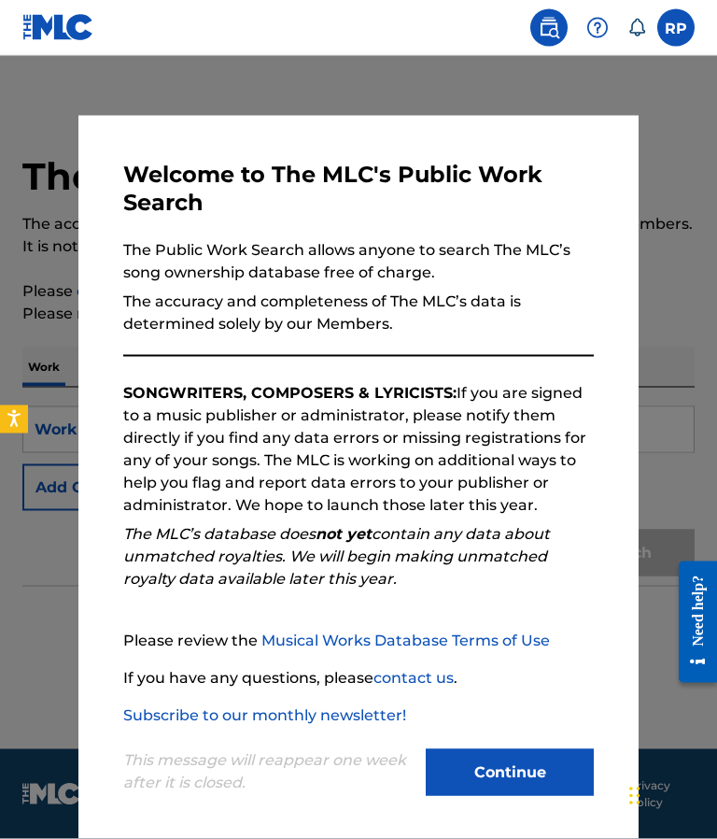
scroll to position [64, 0]
click at [553, 772] on button "Continue" at bounding box center [510, 772] width 168 height 47
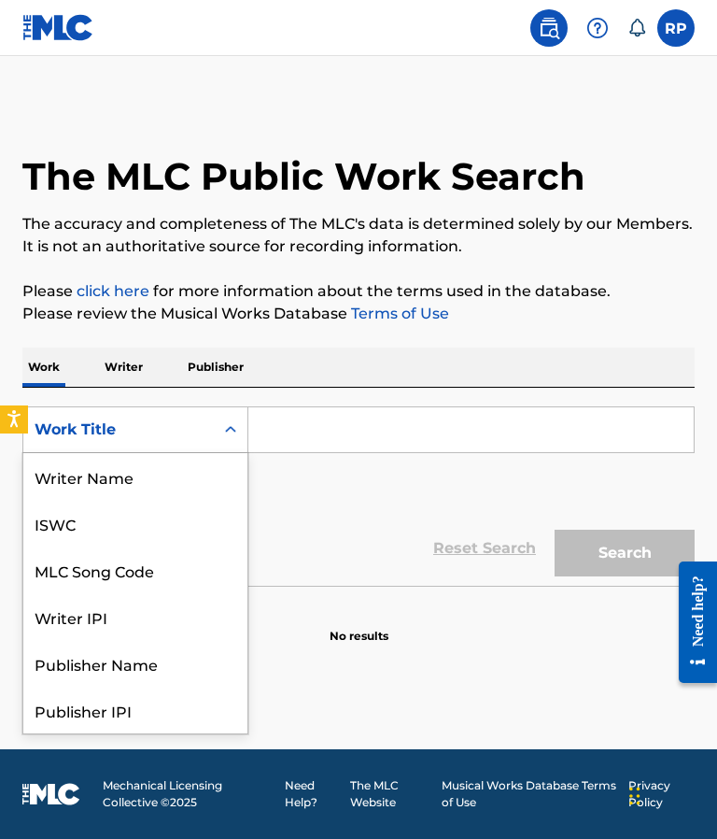
scroll to position [93, 0]
click at [133, 686] on div "Work Title" at bounding box center [135, 709] width 224 height 47
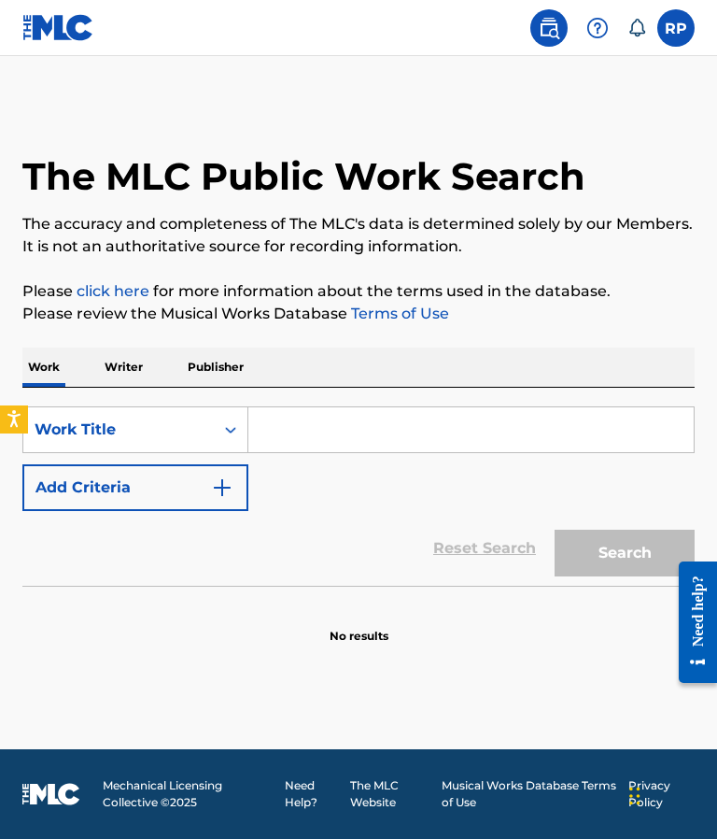
click at [226, 476] on img "Search Form" at bounding box center [222, 487] width 22 height 22
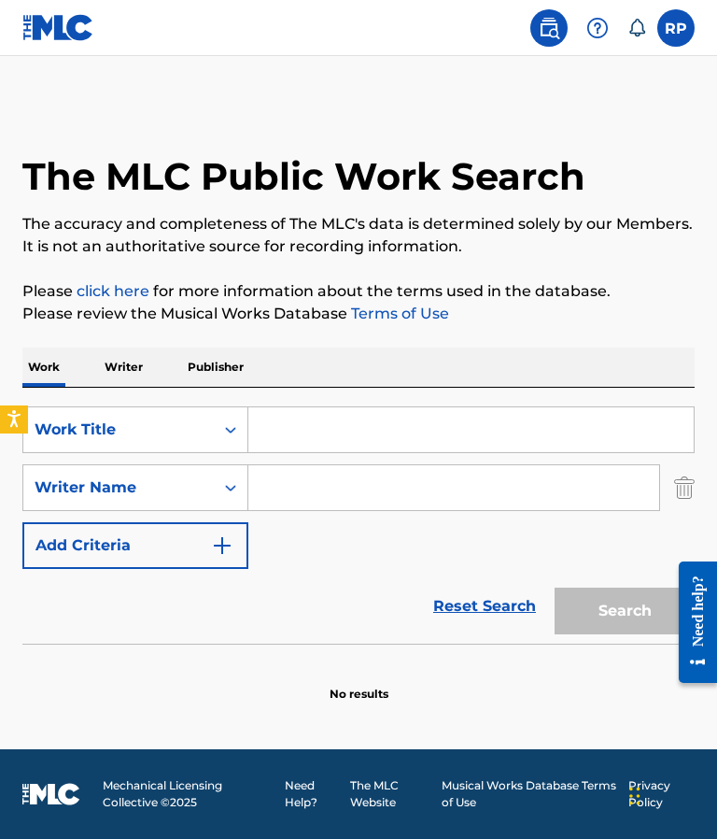
click at [396, 407] on input "Search Form" at bounding box center [470, 429] width 445 height 45
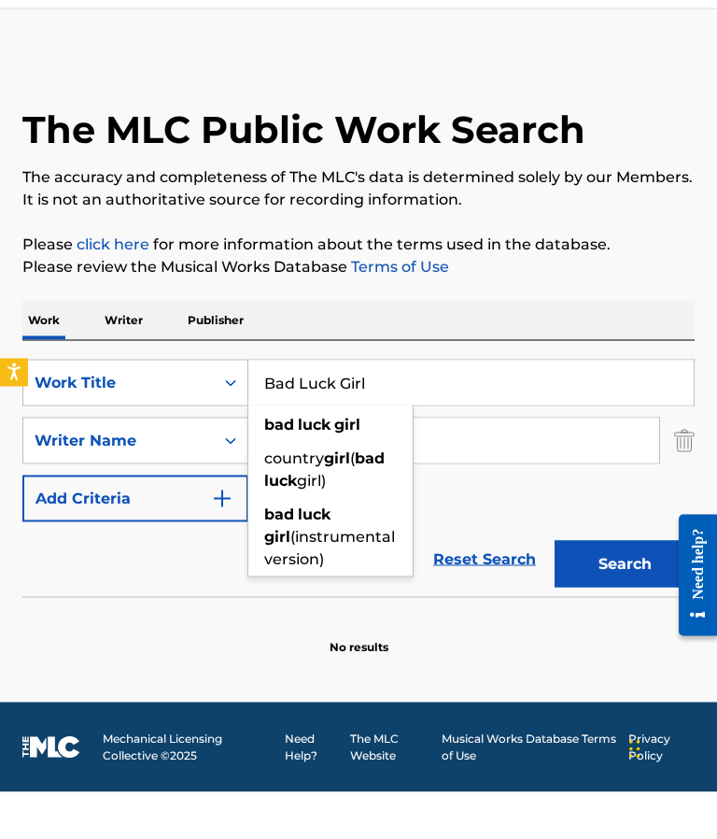
type input "Bad Luck Girl"
click at [503, 465] on input "Search Form" at bounding box center [453, 487] width 411 height 45
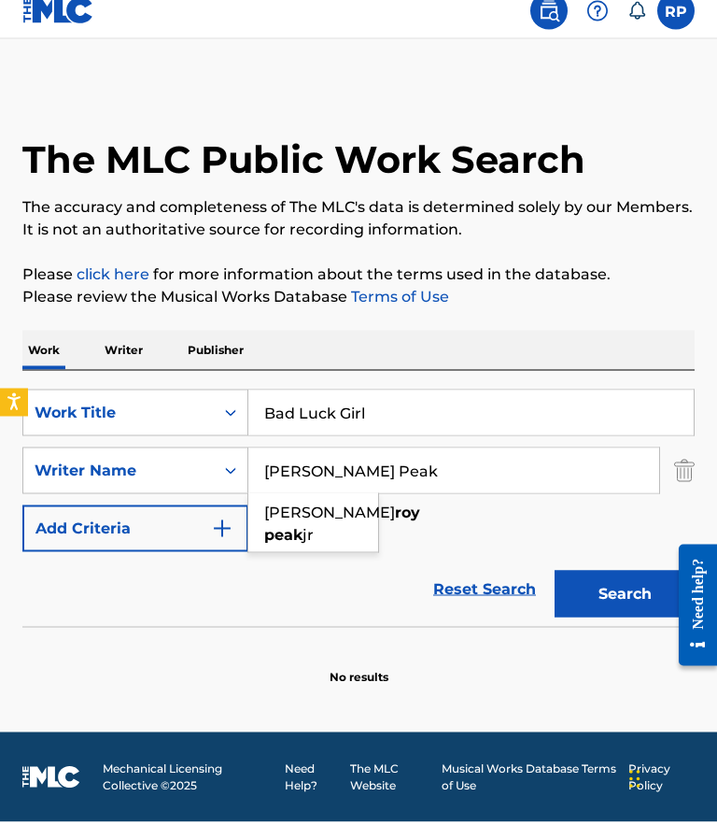
click at [322, 513] on div "donald roy peak jr" at bounding box center [313, 541] width 130 height 56
type input "donald roy peak jr"
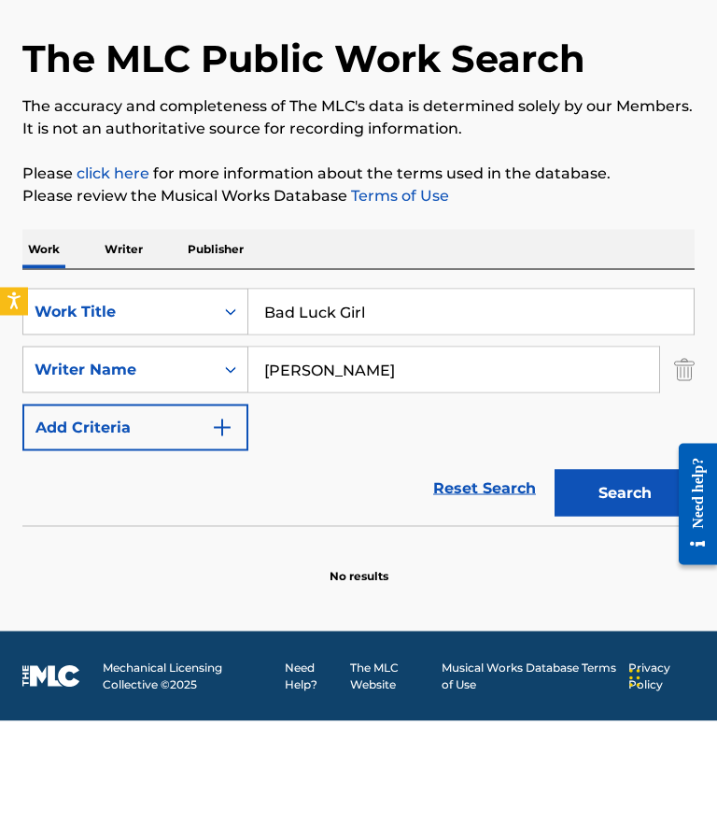
click at [223, 534] on img "Search Form" at bounding box center [222, 545] width 22 height 22
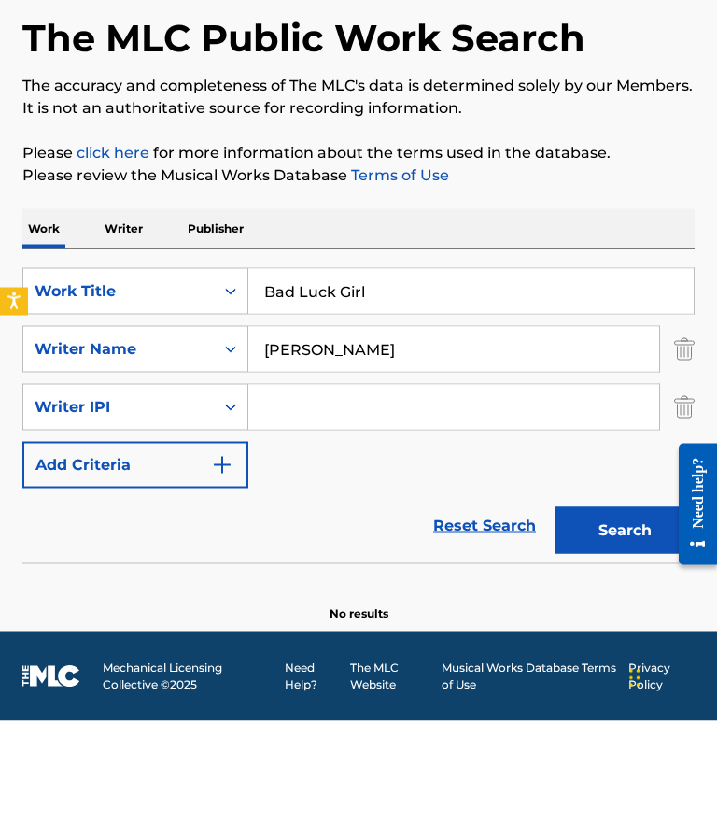
scroll to position [81, 0]
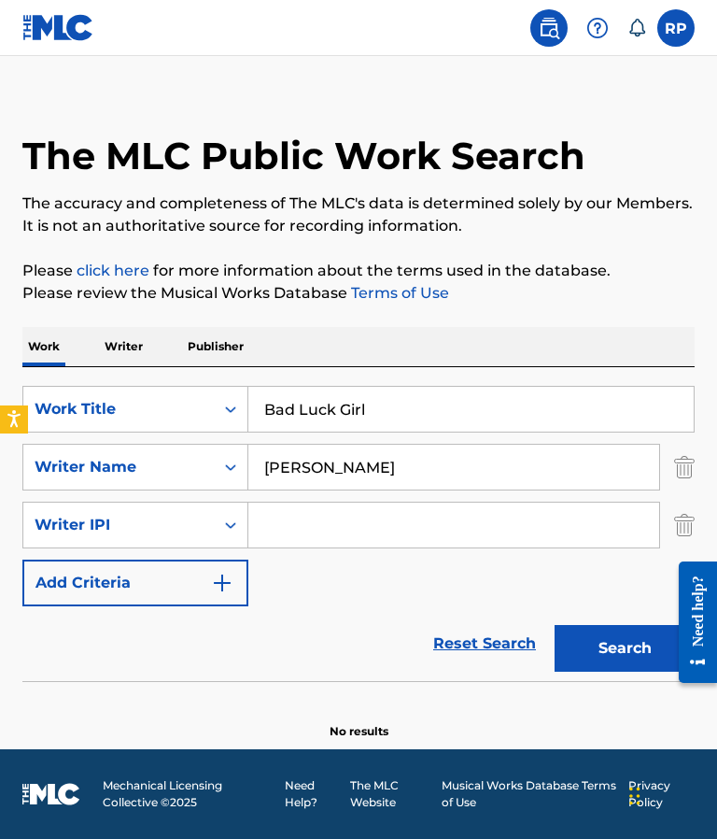
click at [688, 502] on img "Search Form" at bounding box center [684, 525] width 21 height 47
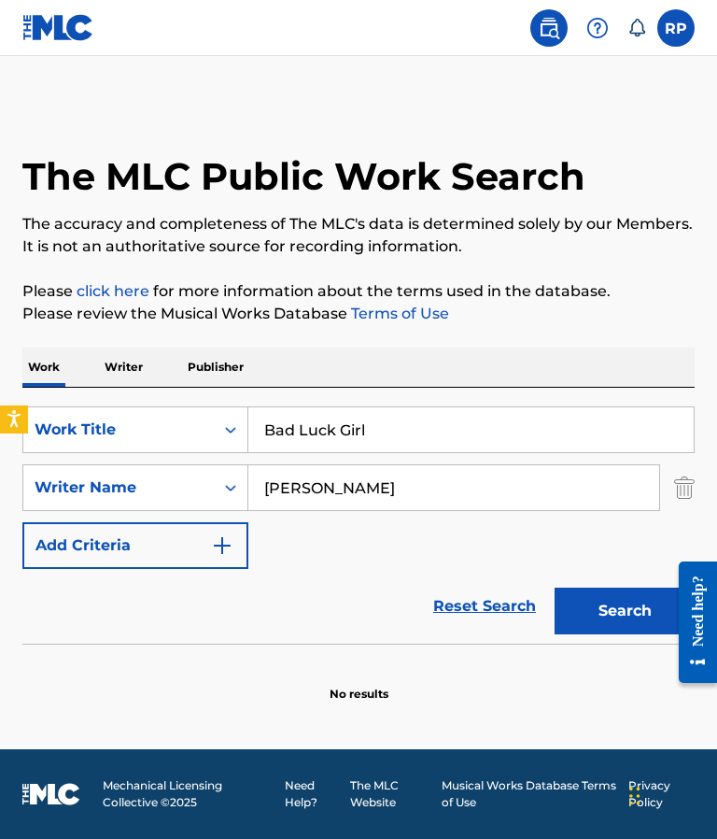
click at [637, 587] on button "Search" at bounding box center [625, 610] width 140 height 47
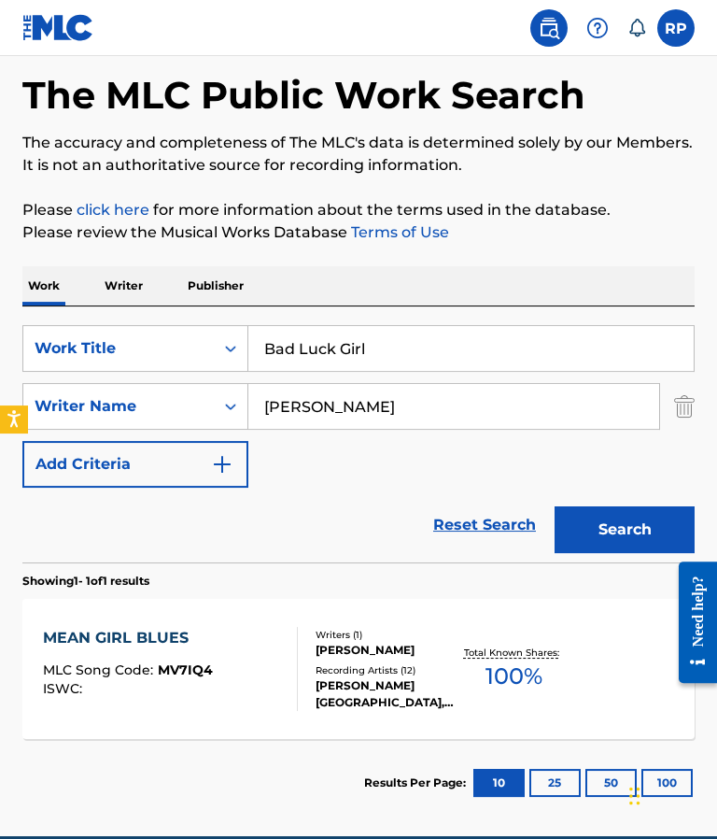
scroll to position [69, 0]
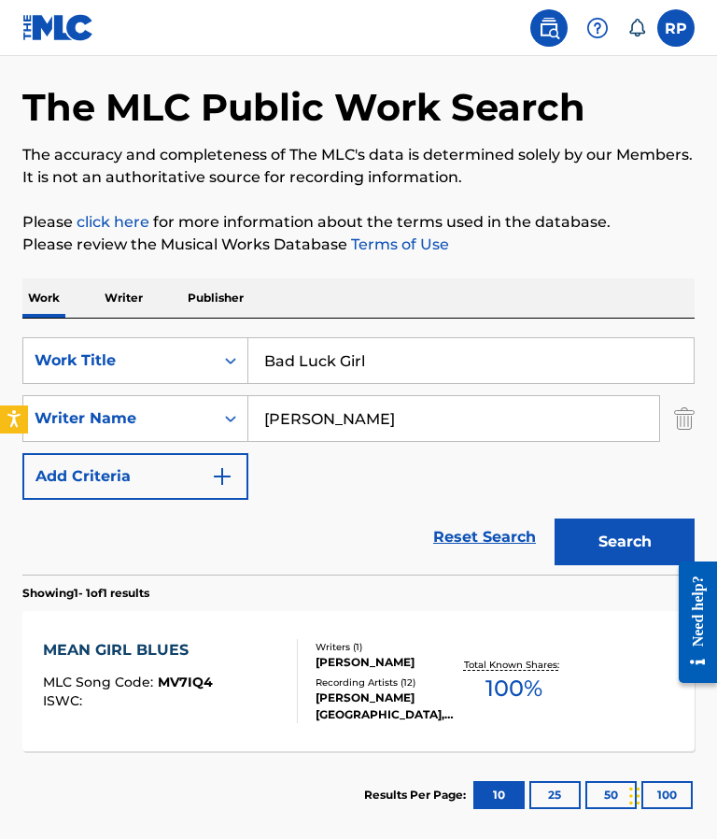
click at [400, 356] on input "Bad Luck Girl" at bounding box center [470, 360] width 445 height 45
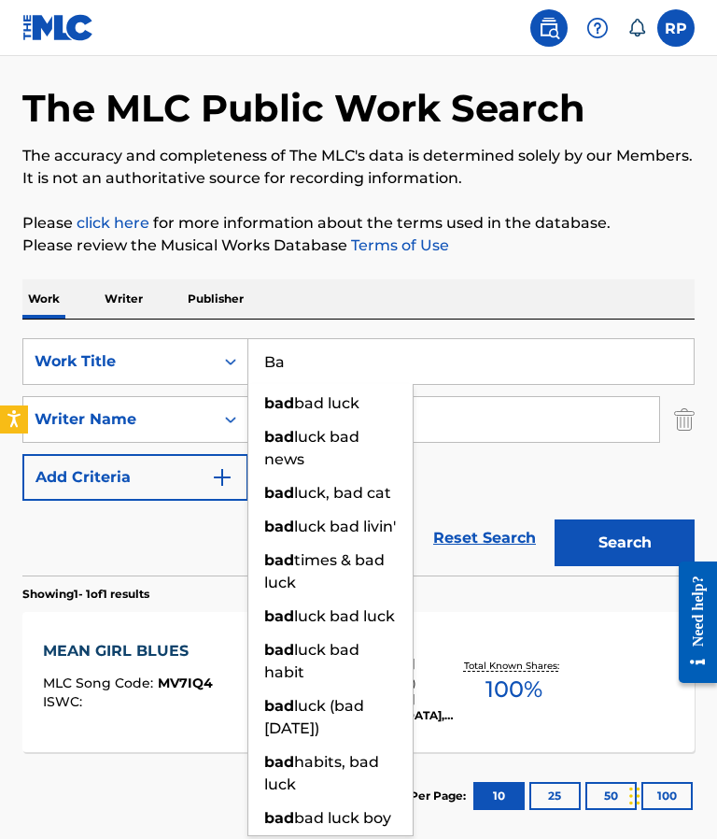
type input "B"
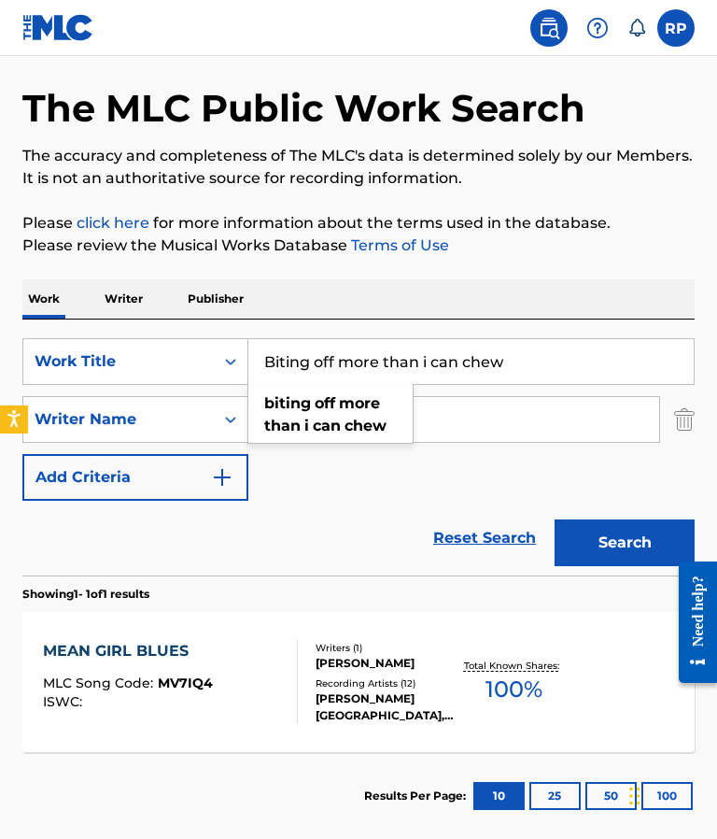
type input "Biting off more than i can chew"
click at [640, 540] on button "Search" at bounding box center [625, 542] width 140 height 47
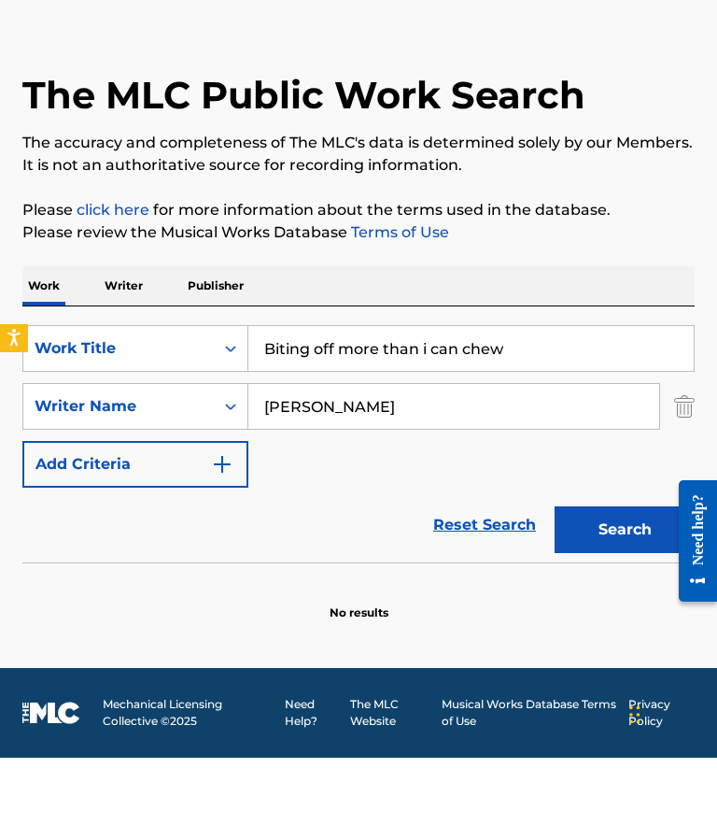
scroll to position [81, 0]
